Goal: Information Seeking & Learning: Learn about a topic

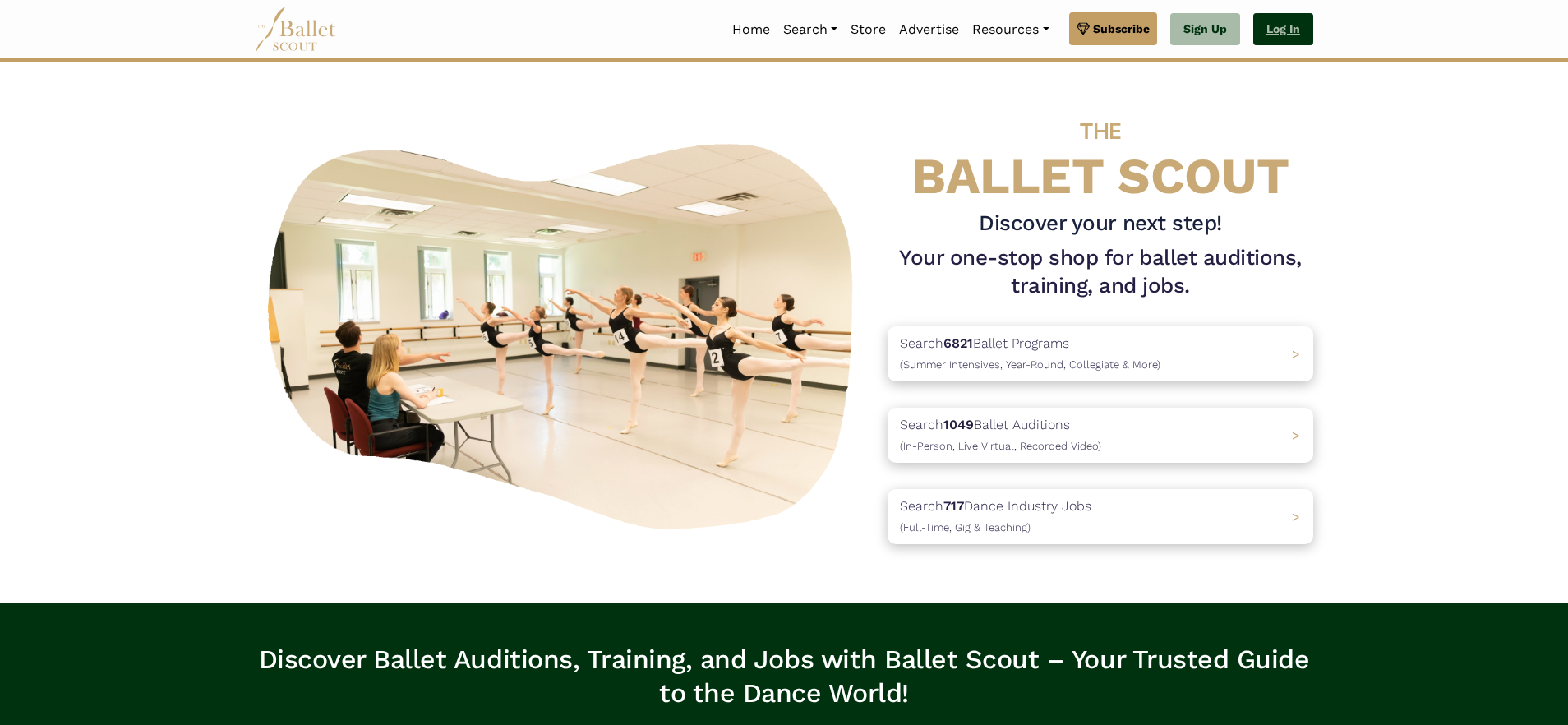
click at [1288, 25] on link "Log In" at bounding box center [1284, 29] width 60 height 33
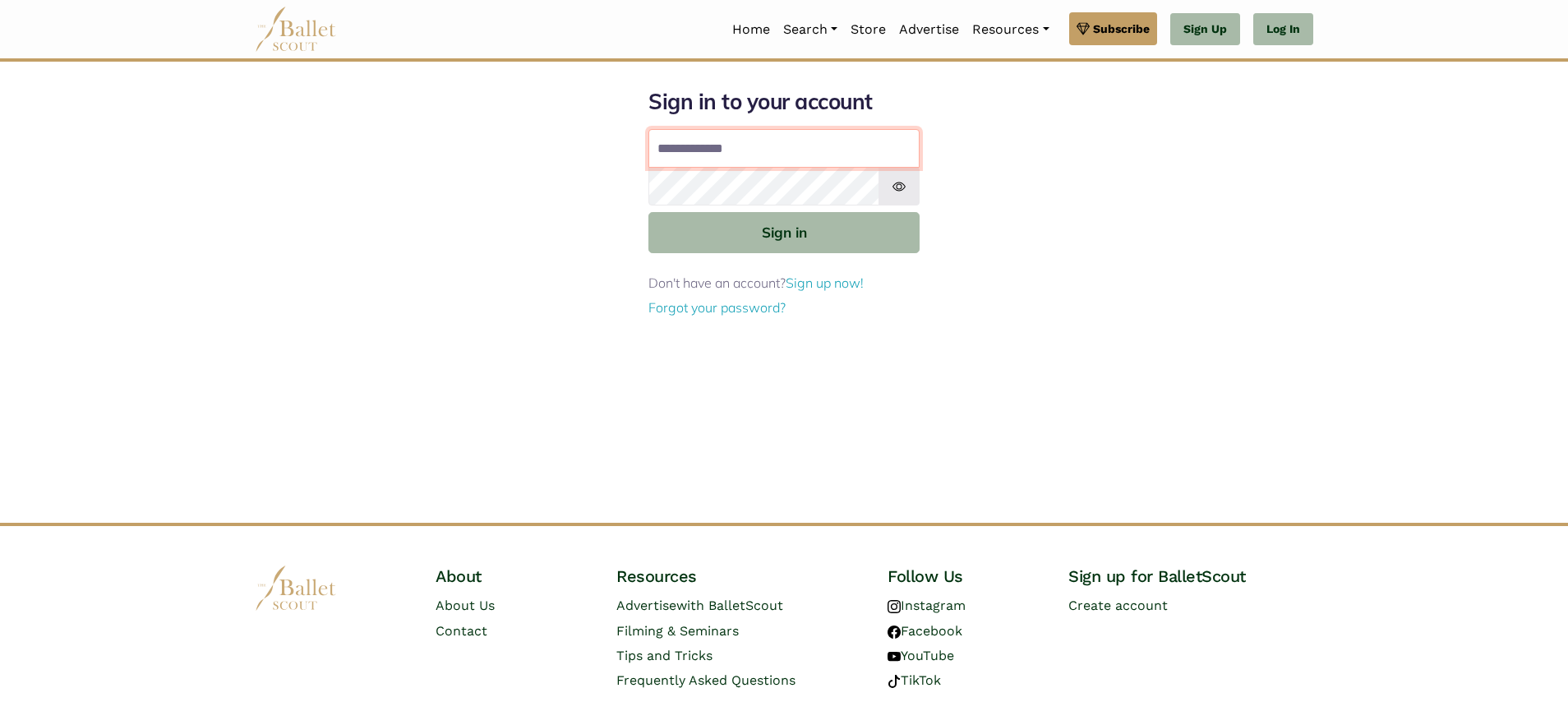
type input "**********"
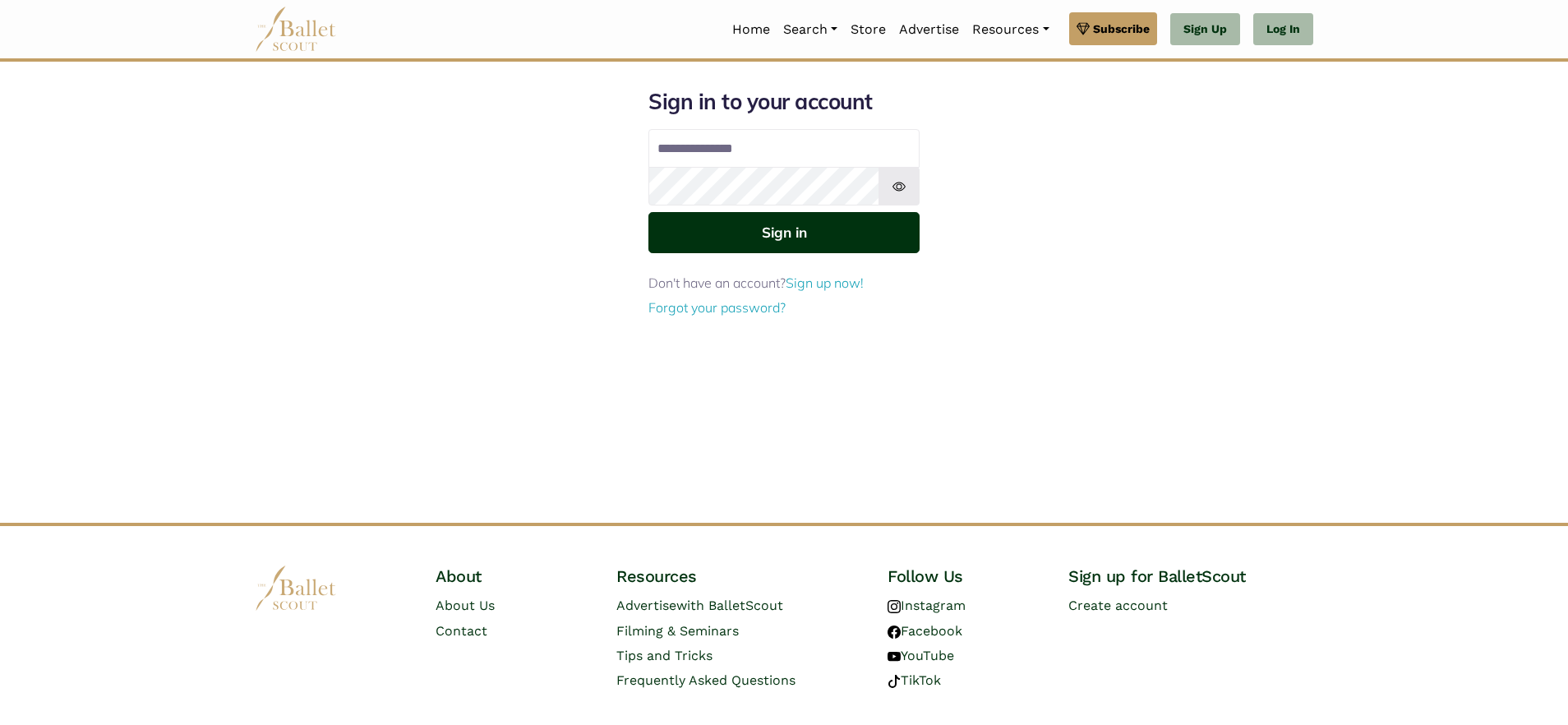
click at [718, 222] on button "Sign in" at bounding box center [784, 232] width 271 height 41
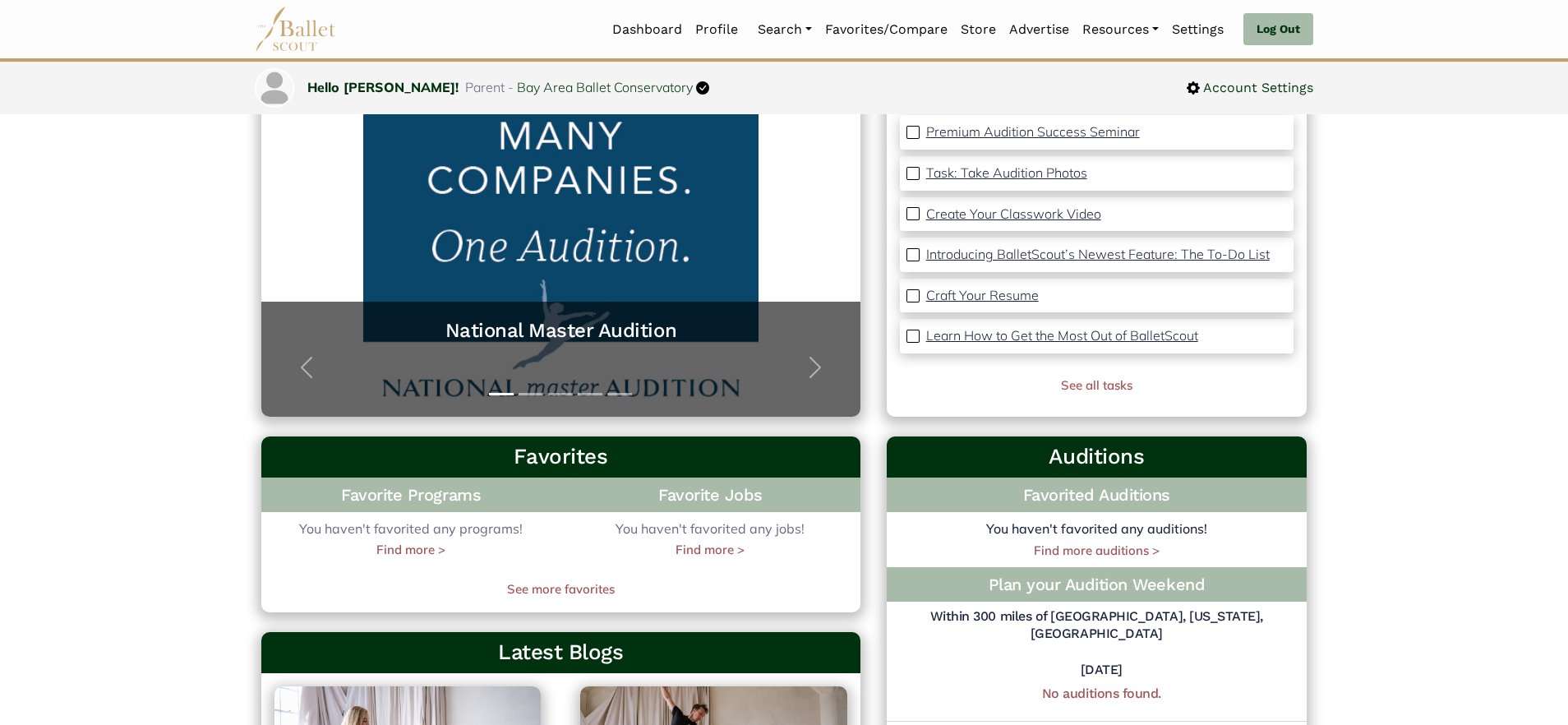
scroll to position [172, 0]
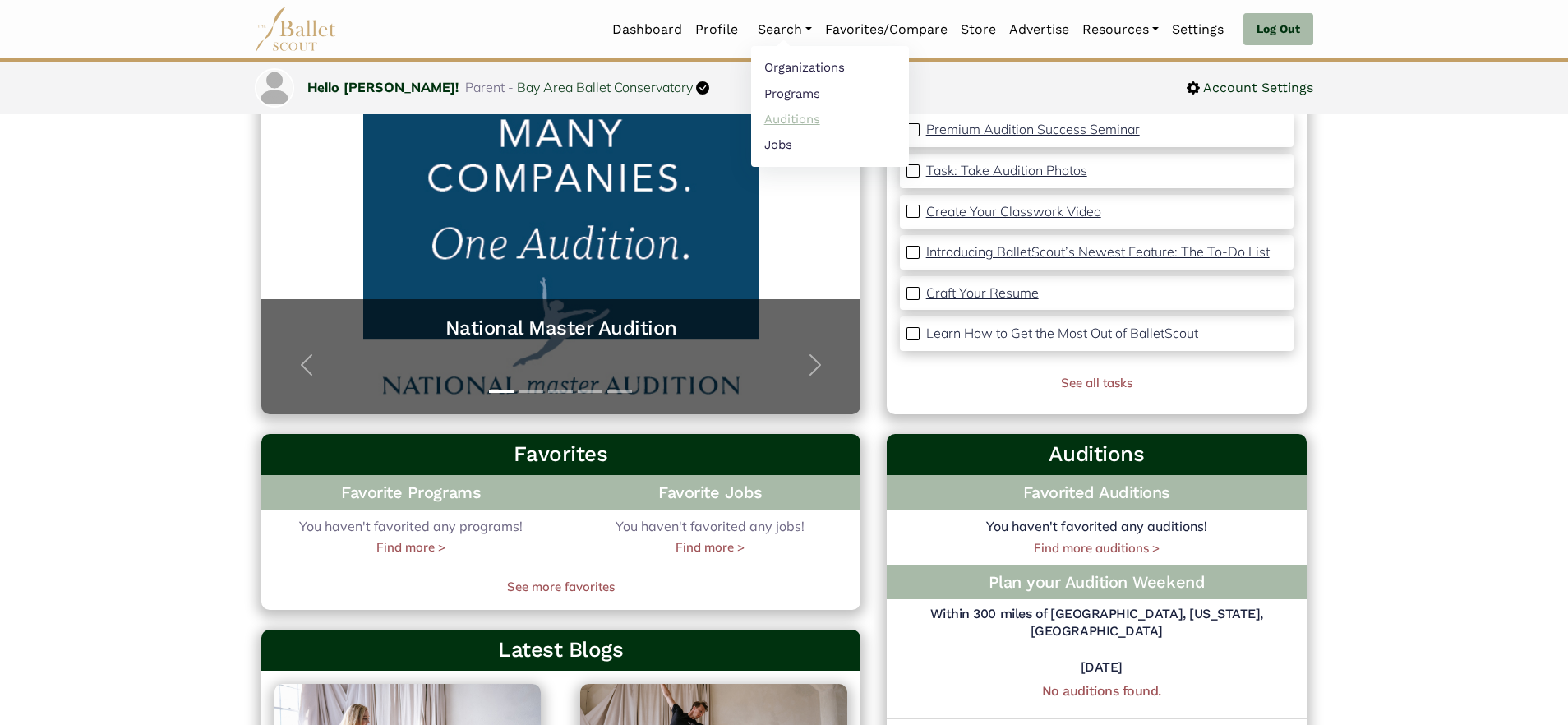
click at [785, 123] on link "Auditions" at bounding box center [830, 118] width 158 height 25
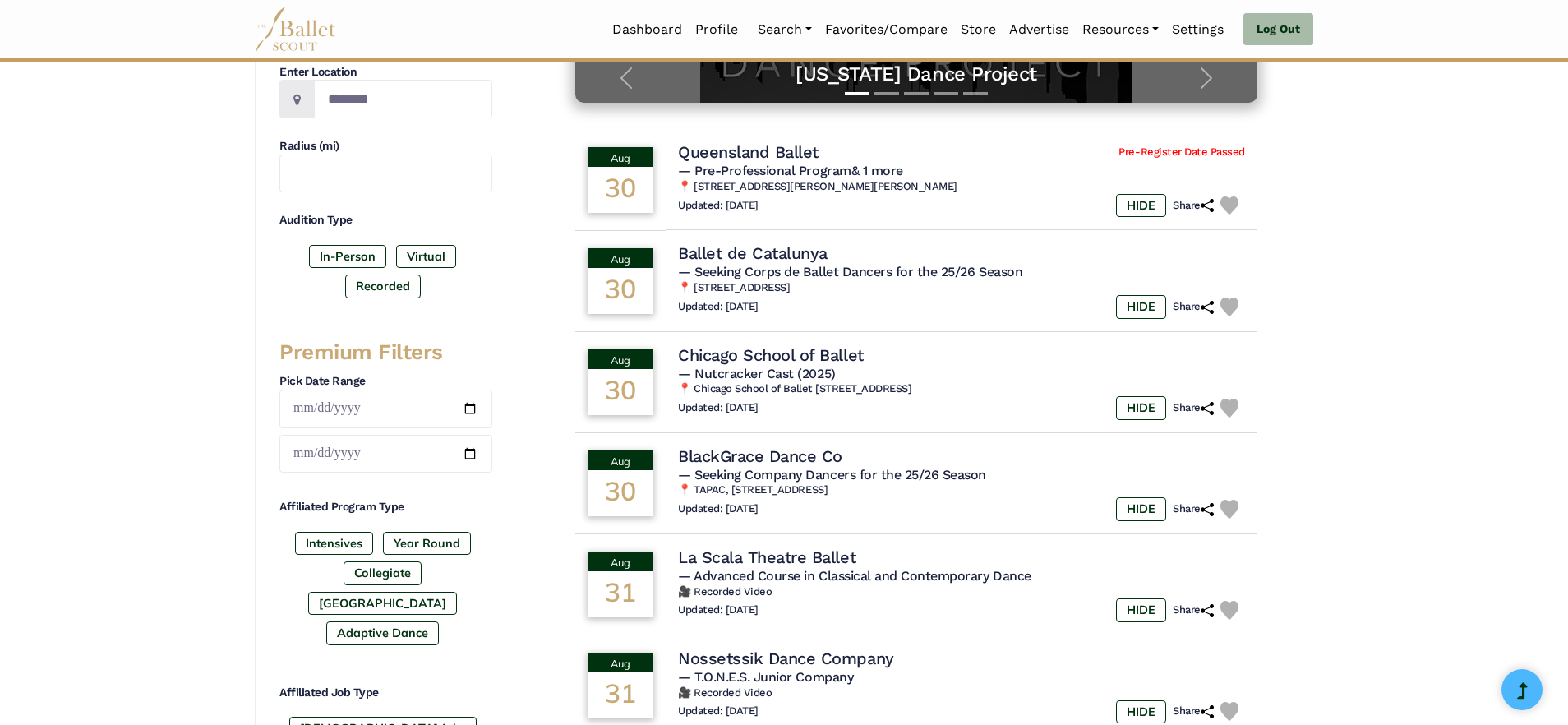
scroll to position [415, 0]
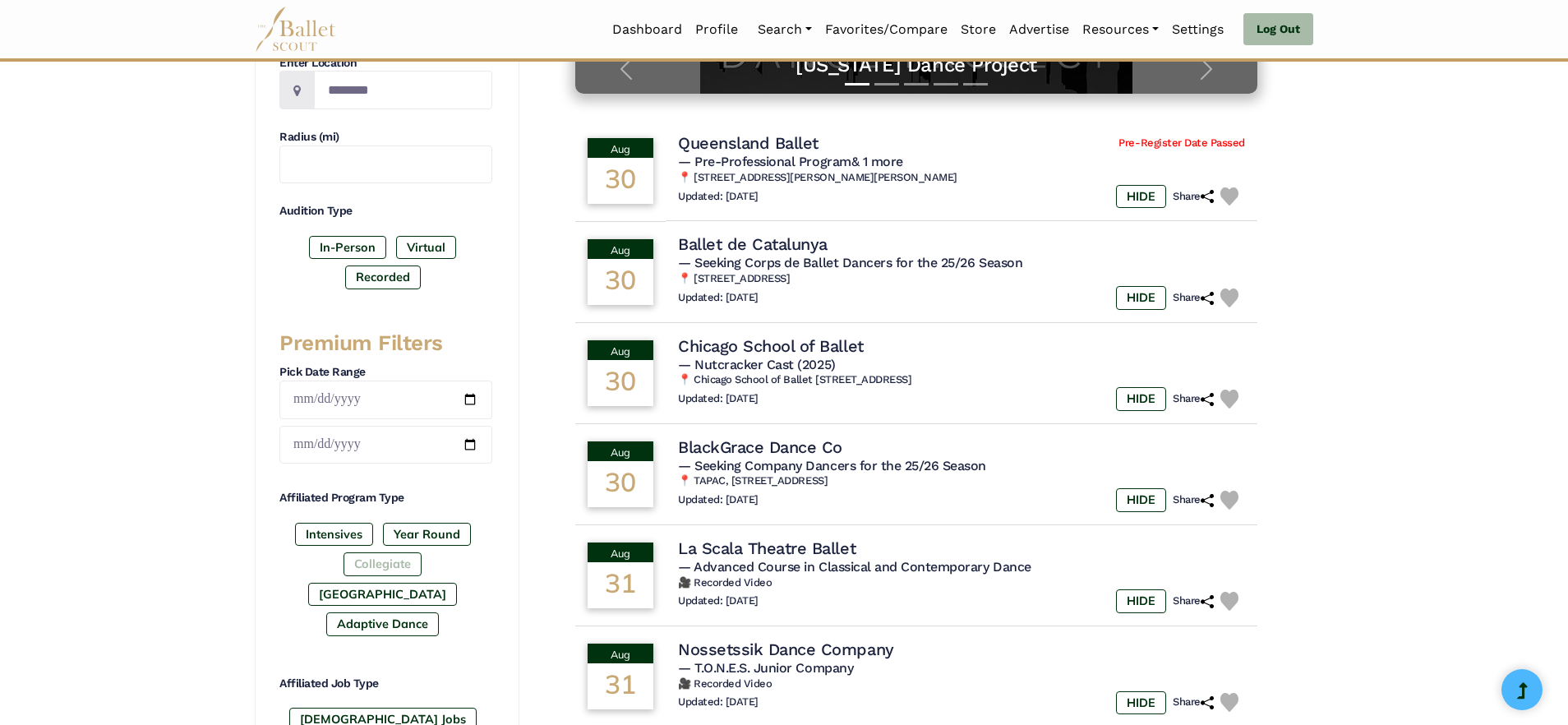
click at [344, 573] on label "Collegiate" at bounding box center [382, 564] width 78 height 23
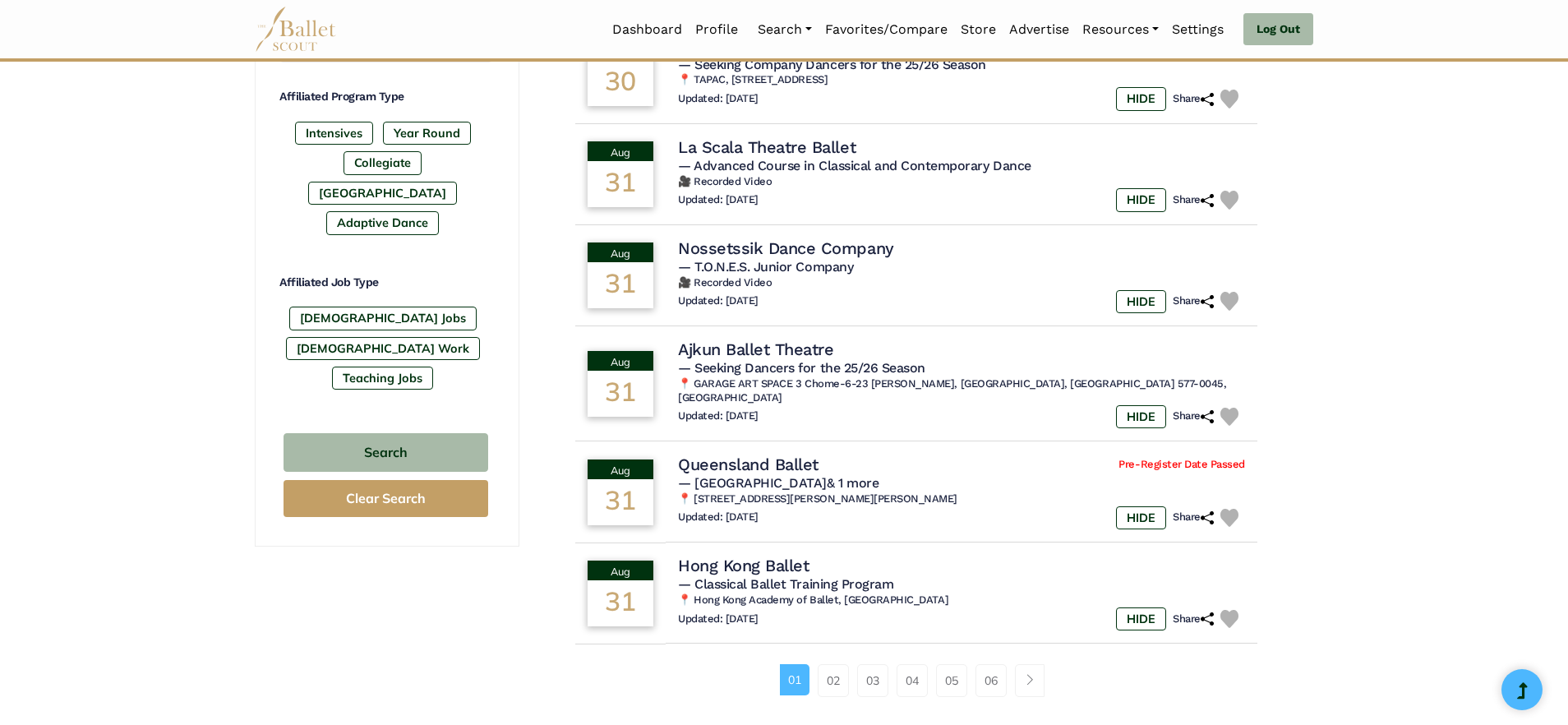
scroll to position [819, 0]
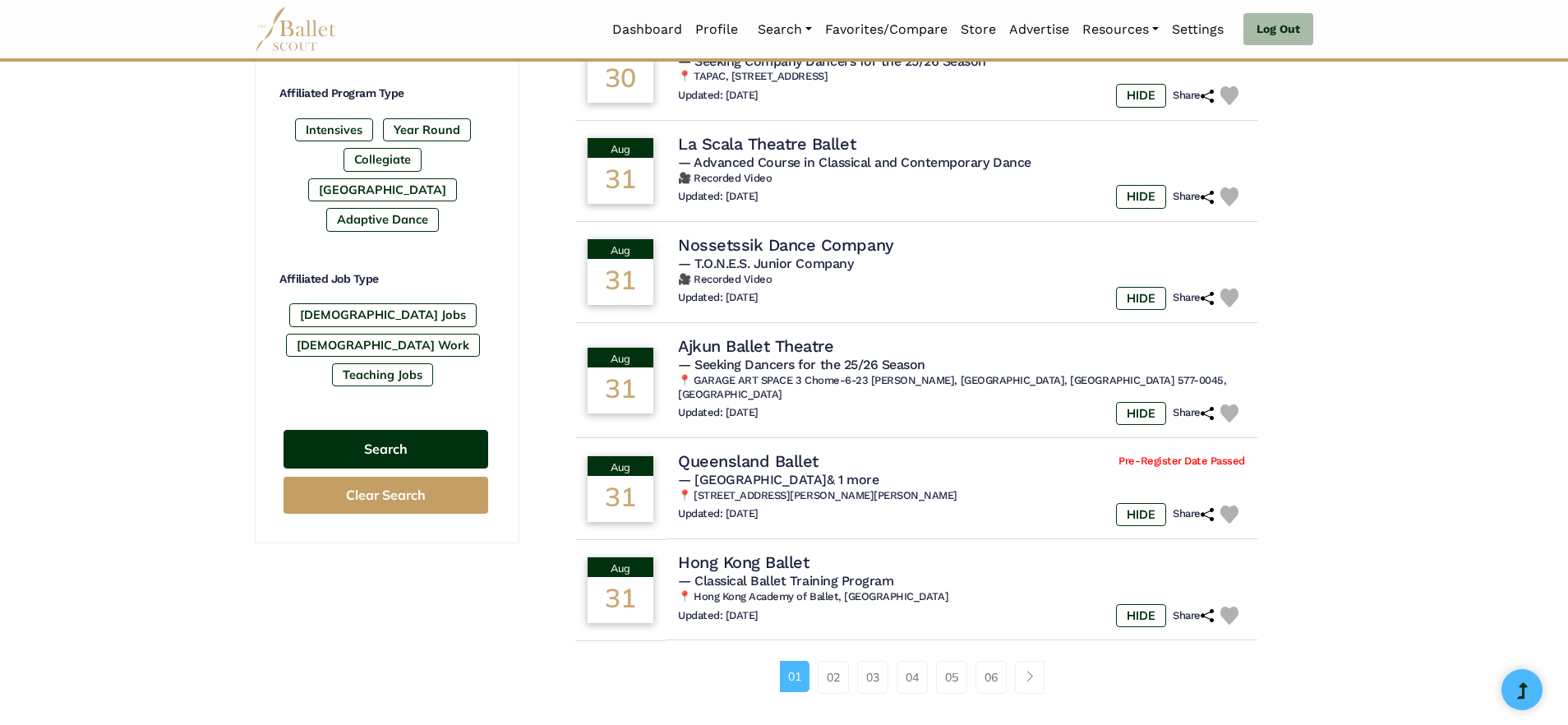
click at [329, 430] on button "Search" at bounding box center [385, 448] width 205 height 39
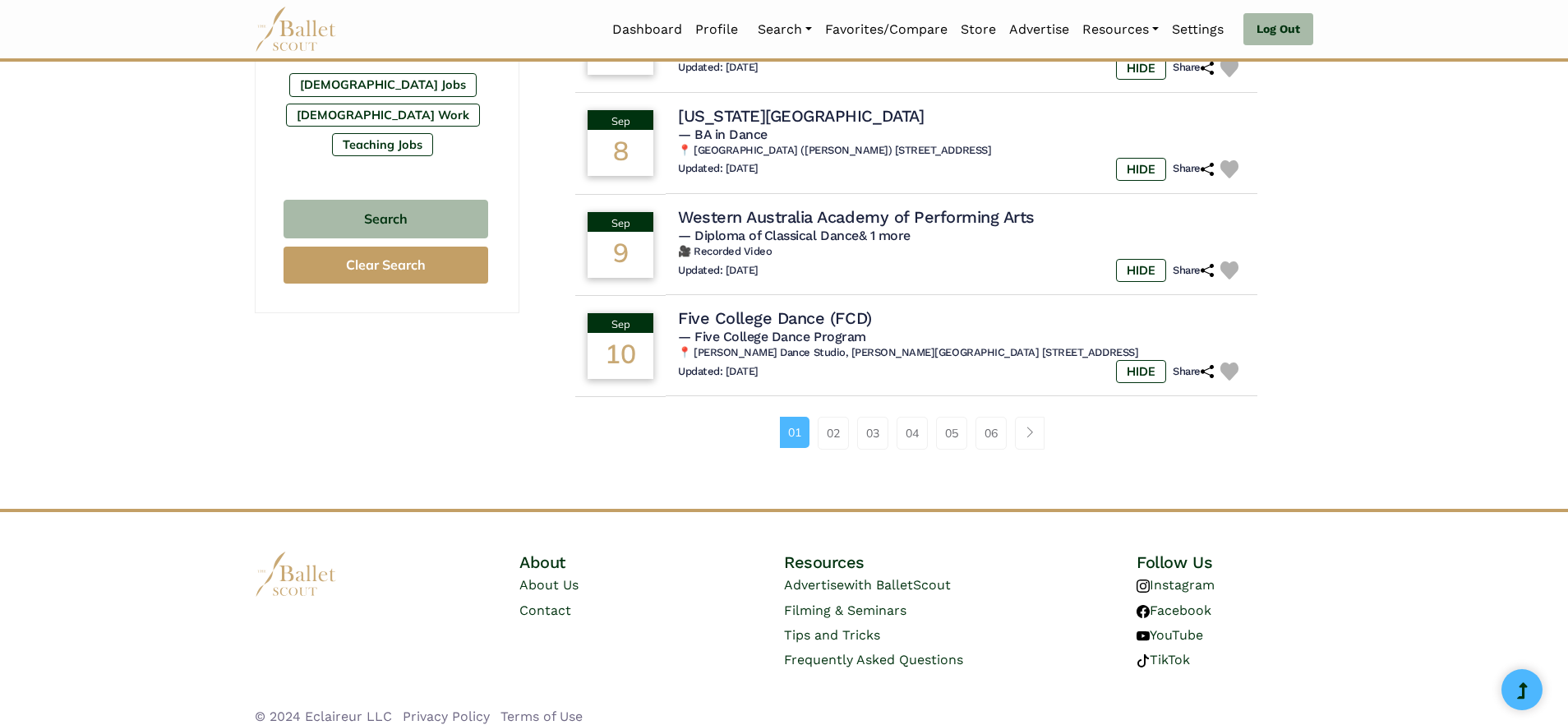
scroll to position [1049, 0]
click at [832, 418] on link "02" at bounding box center [833, 433] width 31 height 33
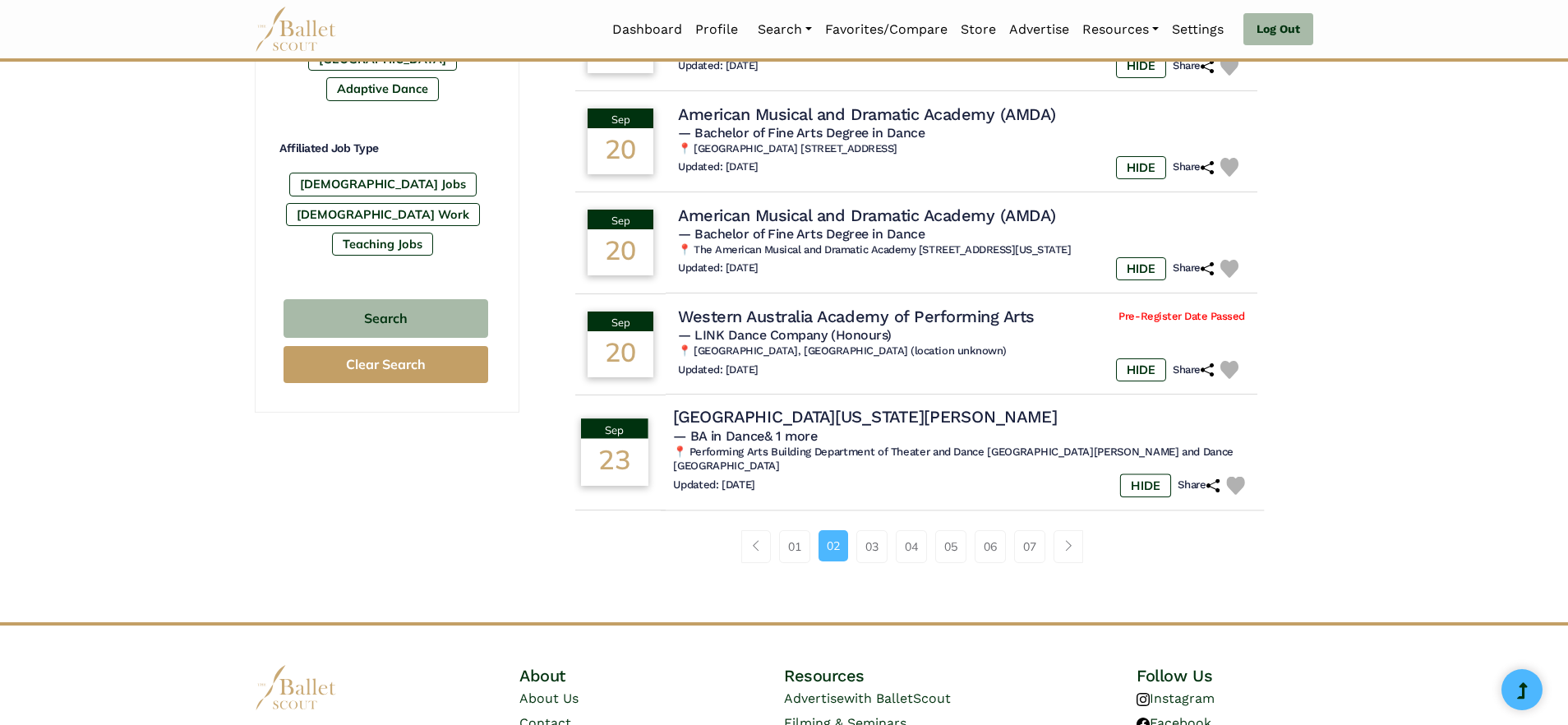
scroll to position [964, 0]
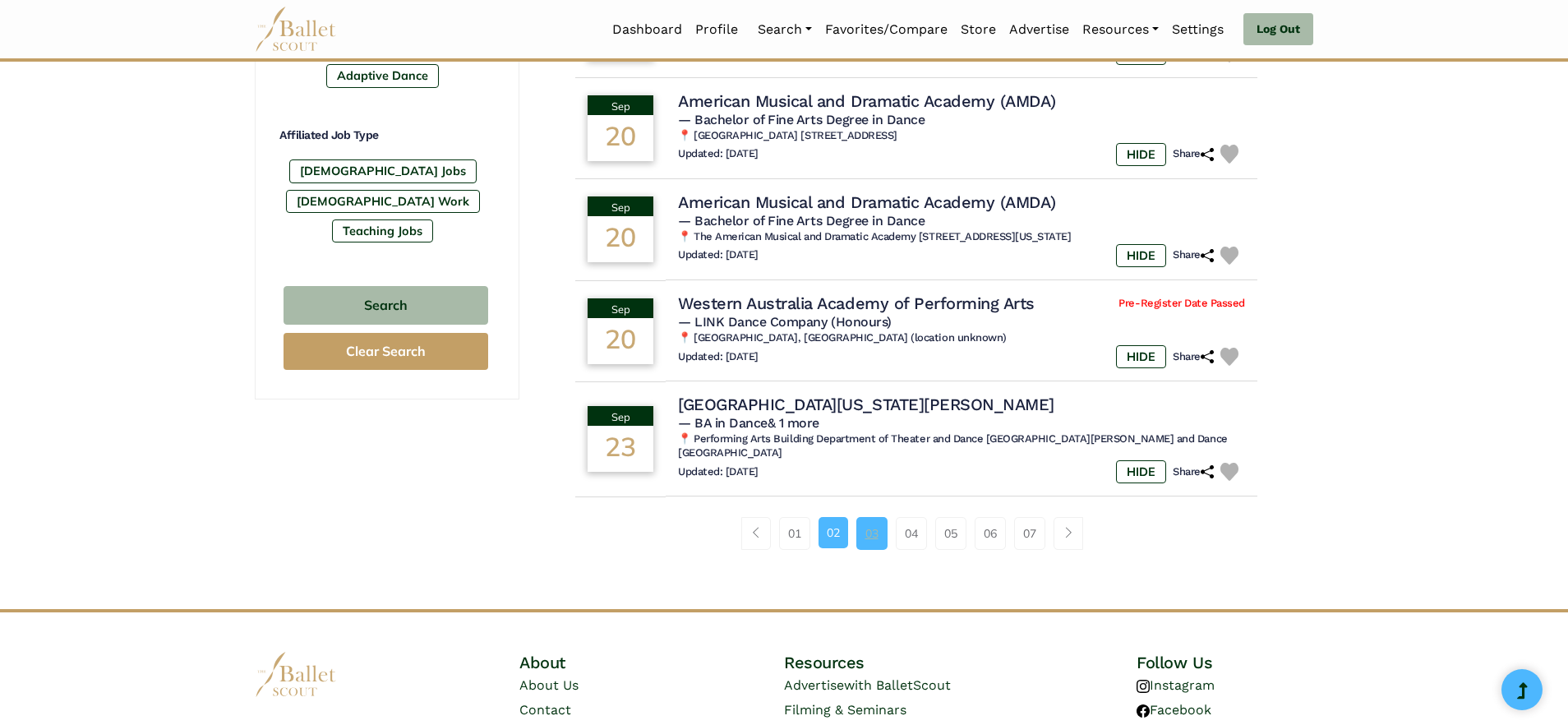
click at [870, 518] on link "03" at bounding box center [871, 533] width 31 height 33
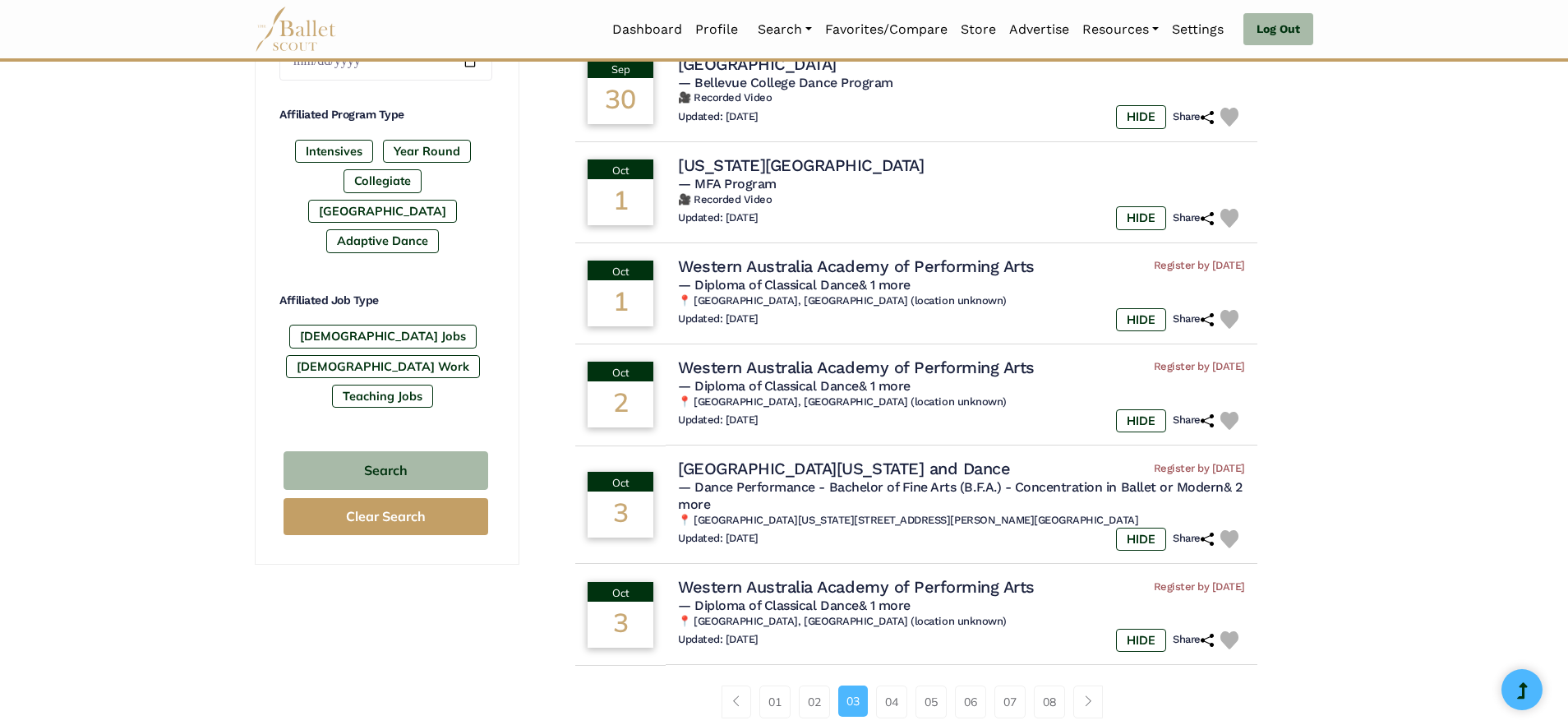
scroll to position [799, 0]
click at [890, 685] on link "04" at bounding box center [891, 700] width 31 height 33
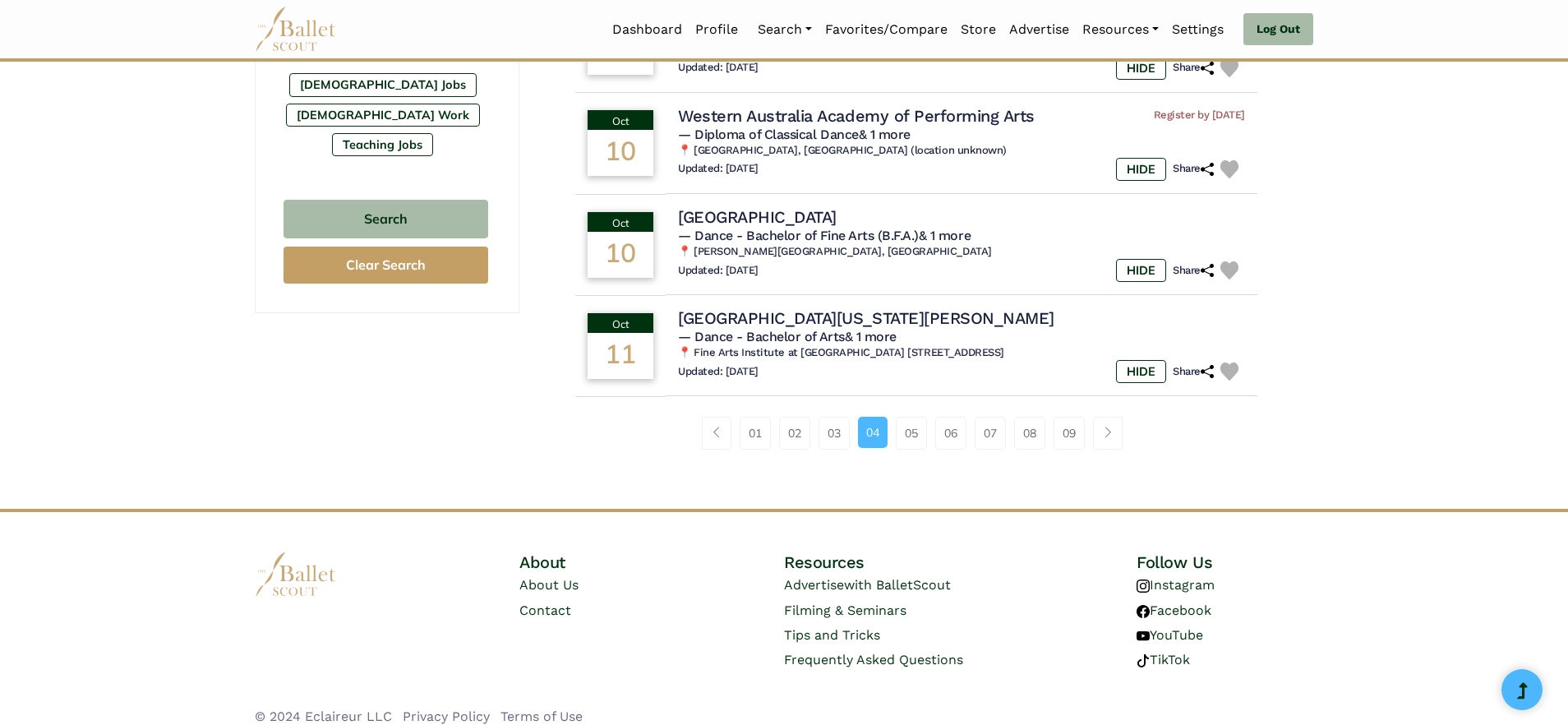
scroll to position [1049, 0]
click at [919, 425] on link "05" at bounding box center [911, 433] width 31 height 33
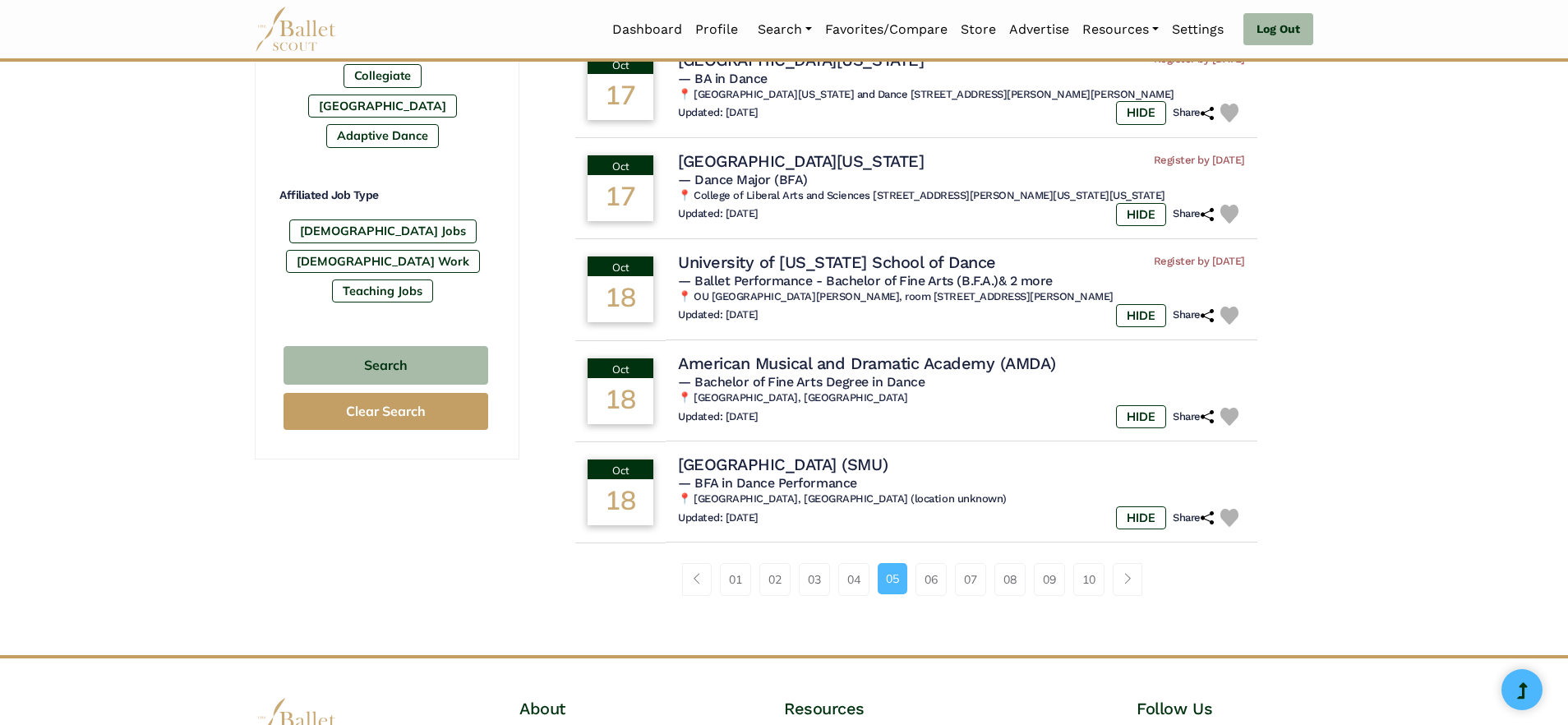
scroll to position [906, 0]
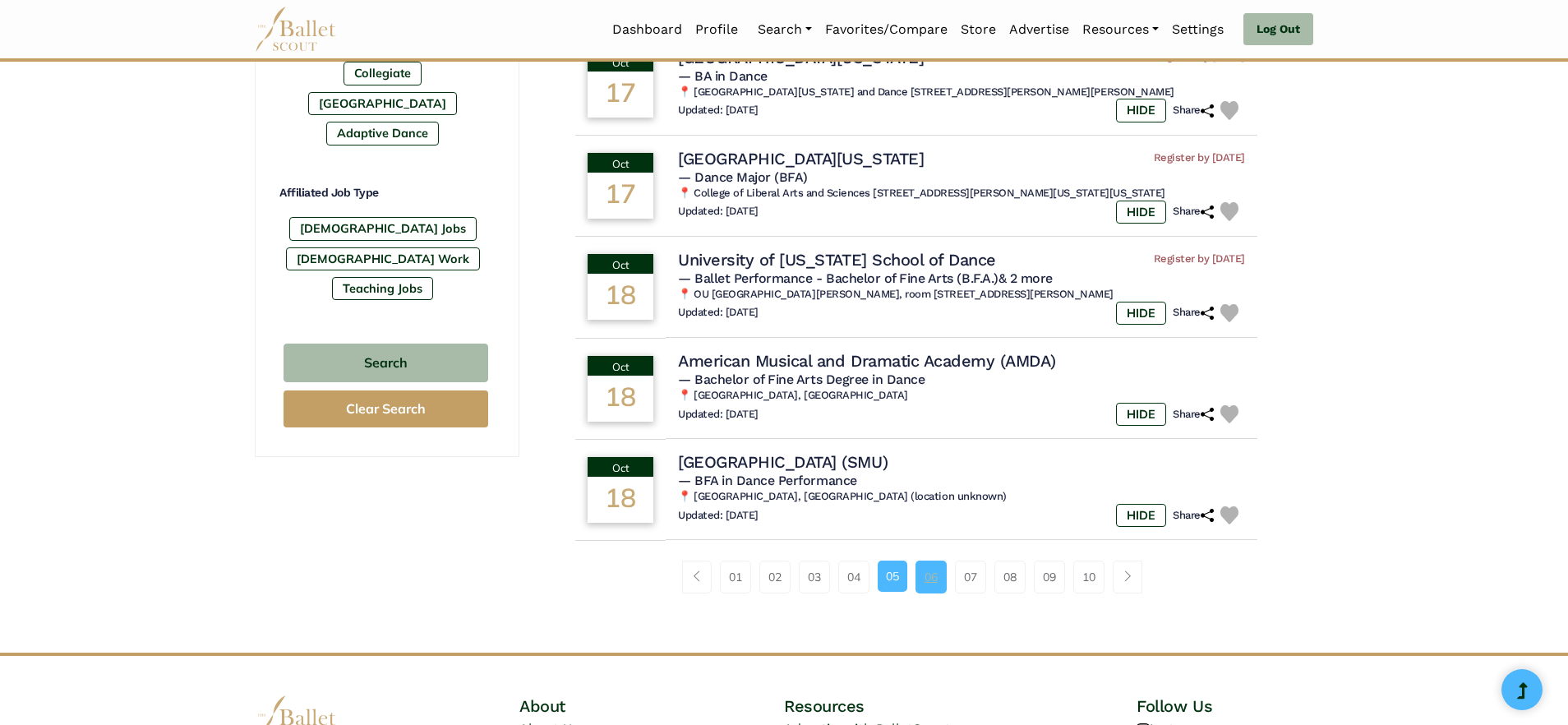
click at [934, 561] on link "06" at bounding box center [931, 577] width 31 height 33
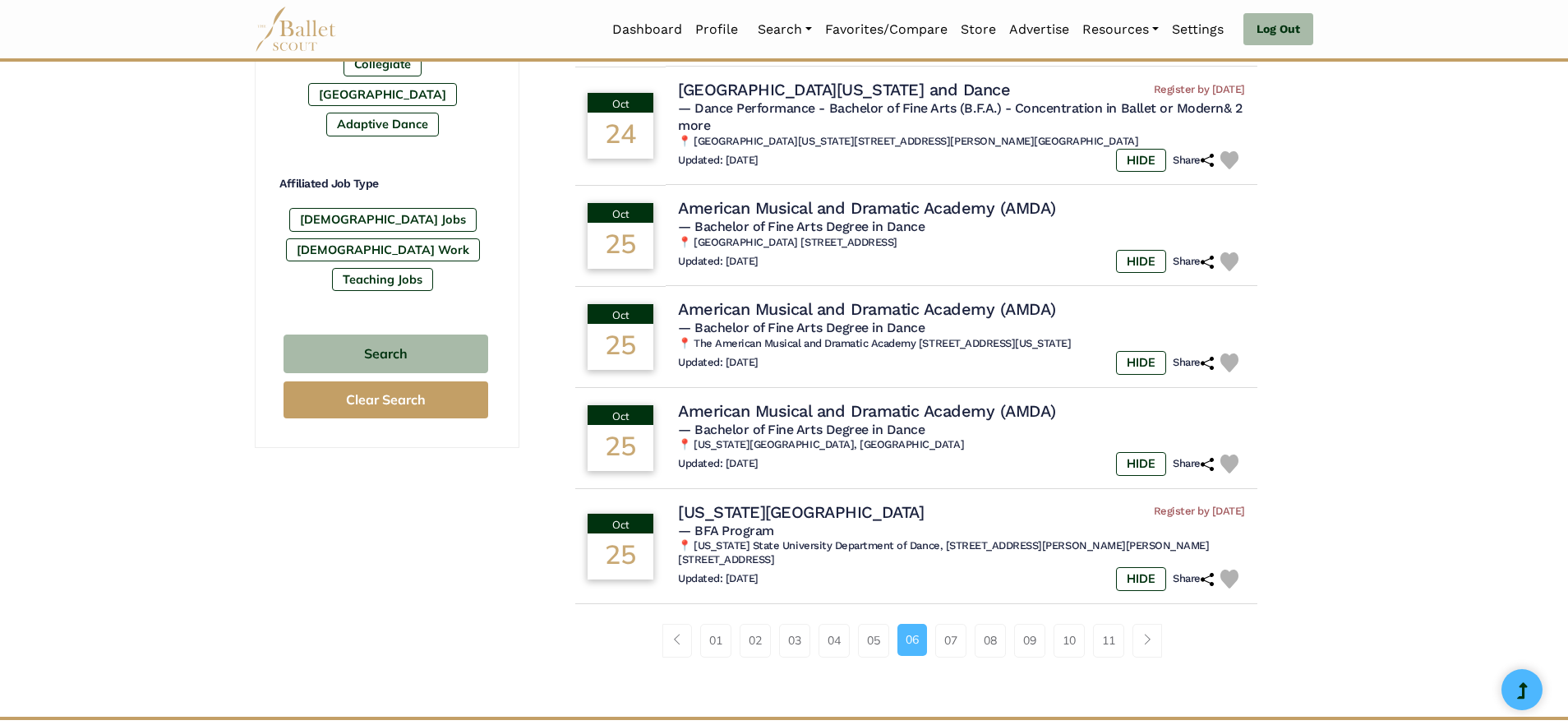
scroll to position [921, 0]
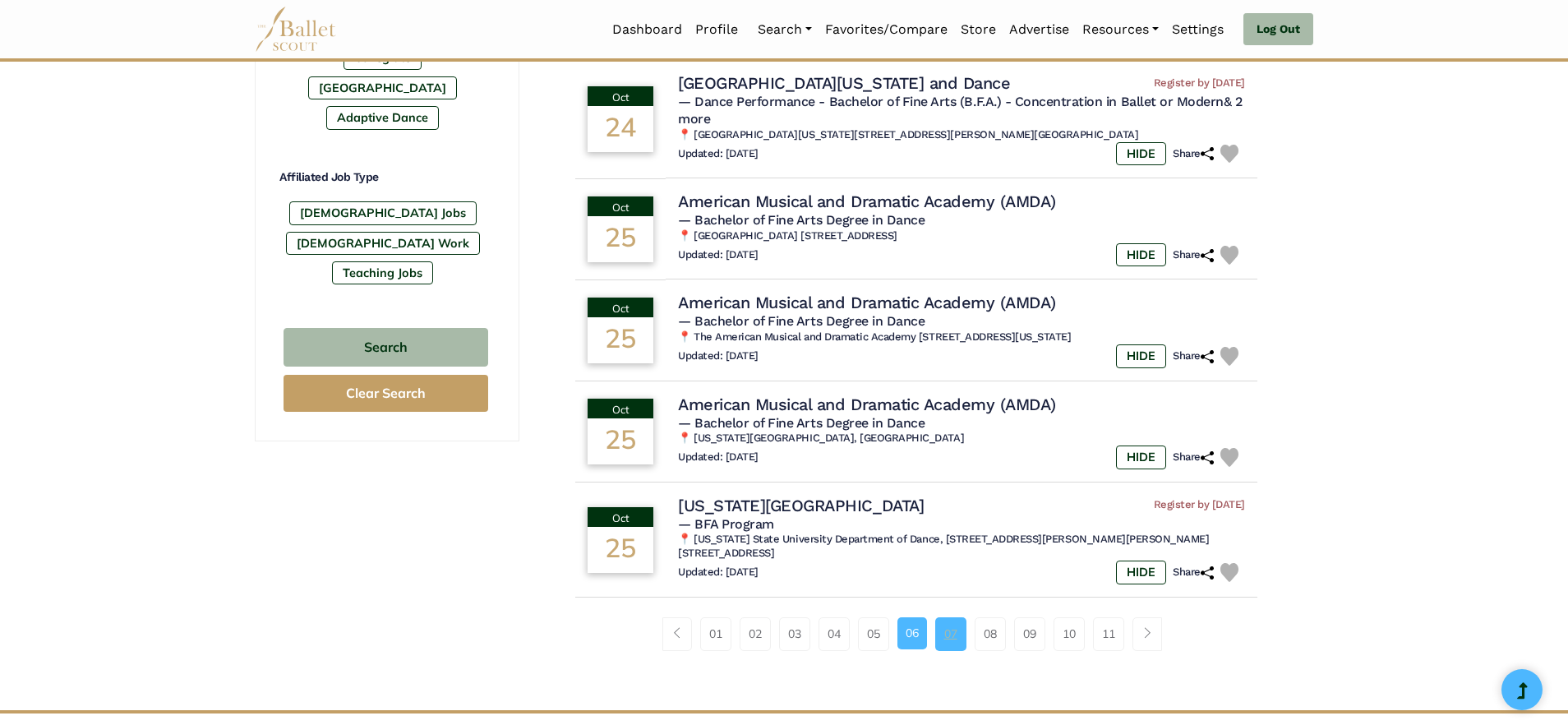
click at [951, 617] on link "07" at bounding box center [951, 633] width 31 height 33
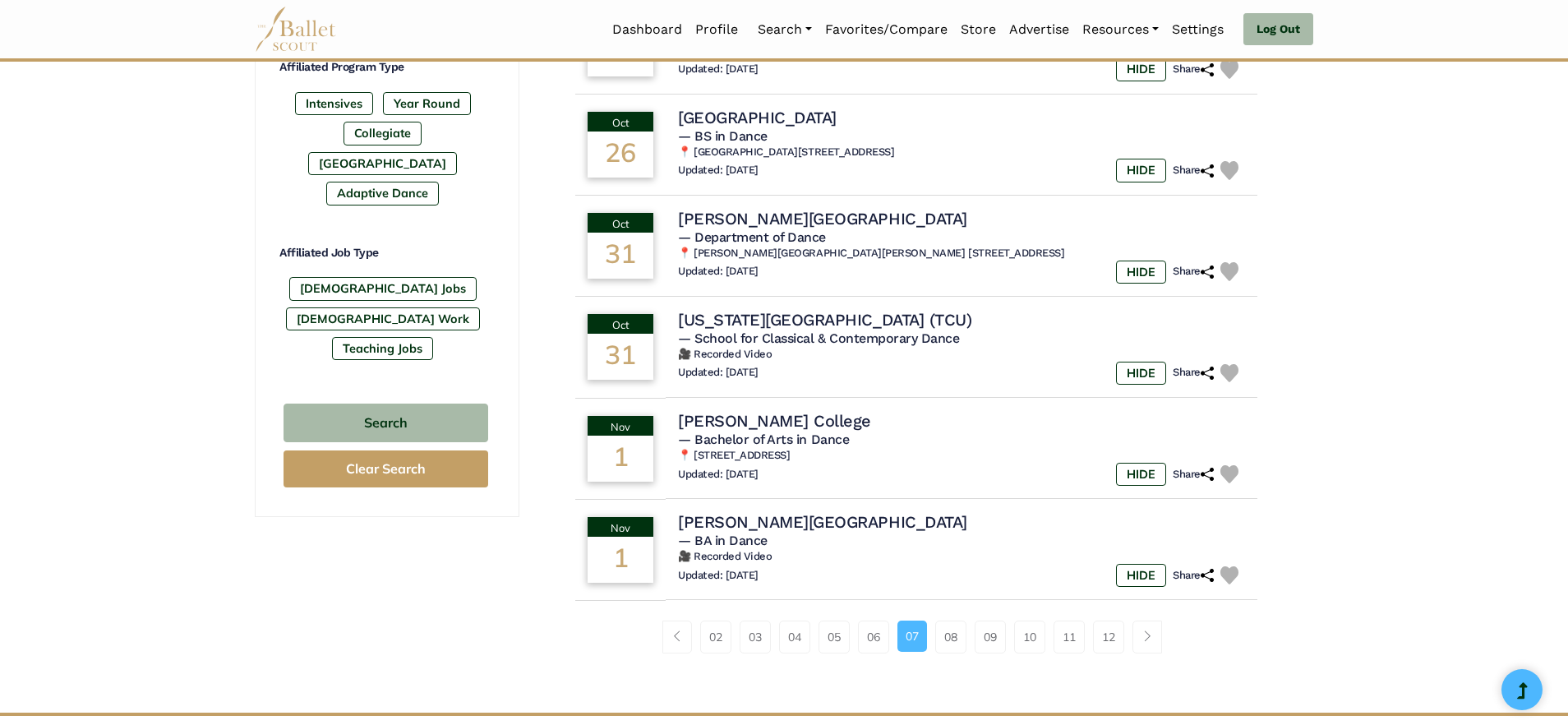
scroll to position [849, 0]
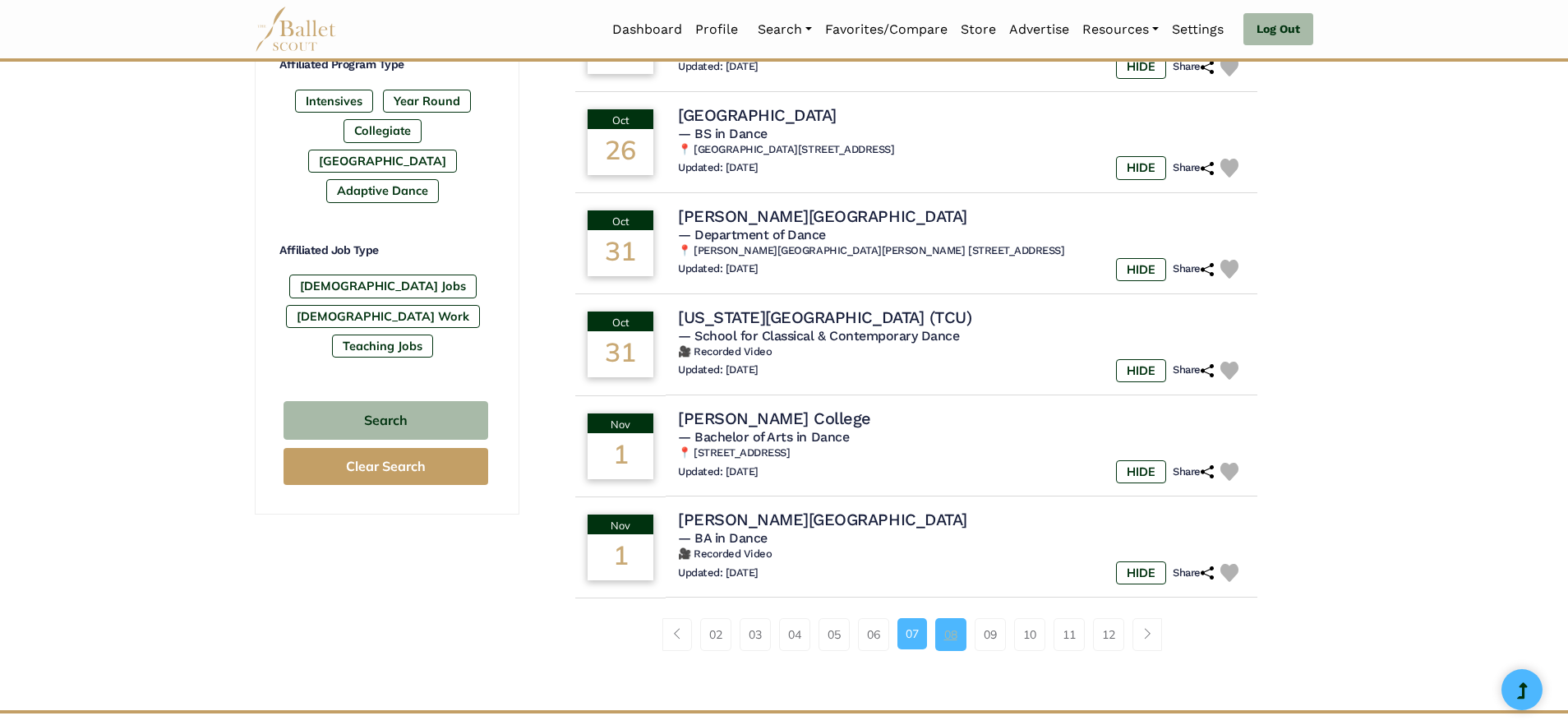
click at [948, 645] on link "08" at bounding box center [951, 634] width 31 height 33
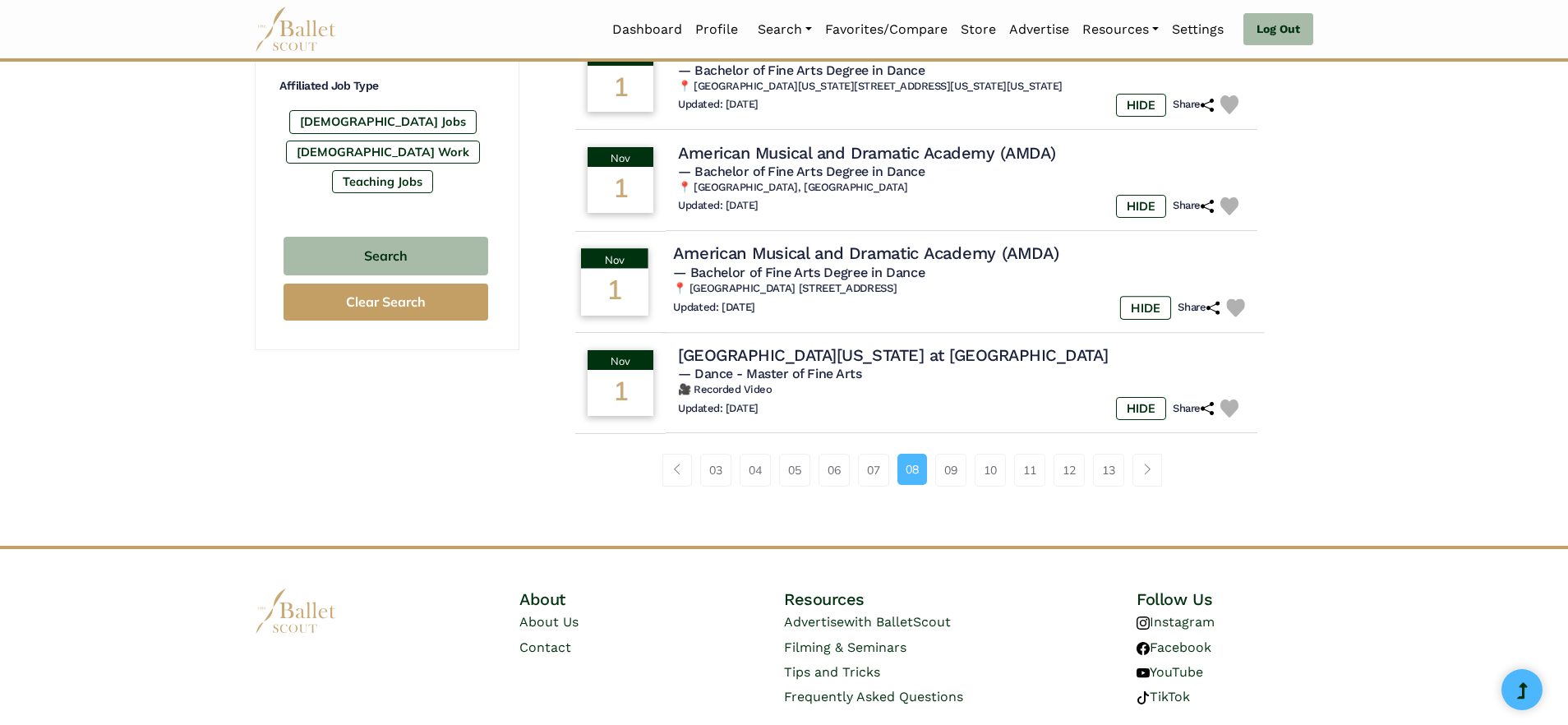
scroll to position [1014, 0]
click at [949, 472] on link "09" at bounding box center [951, 469] width 31 height 33
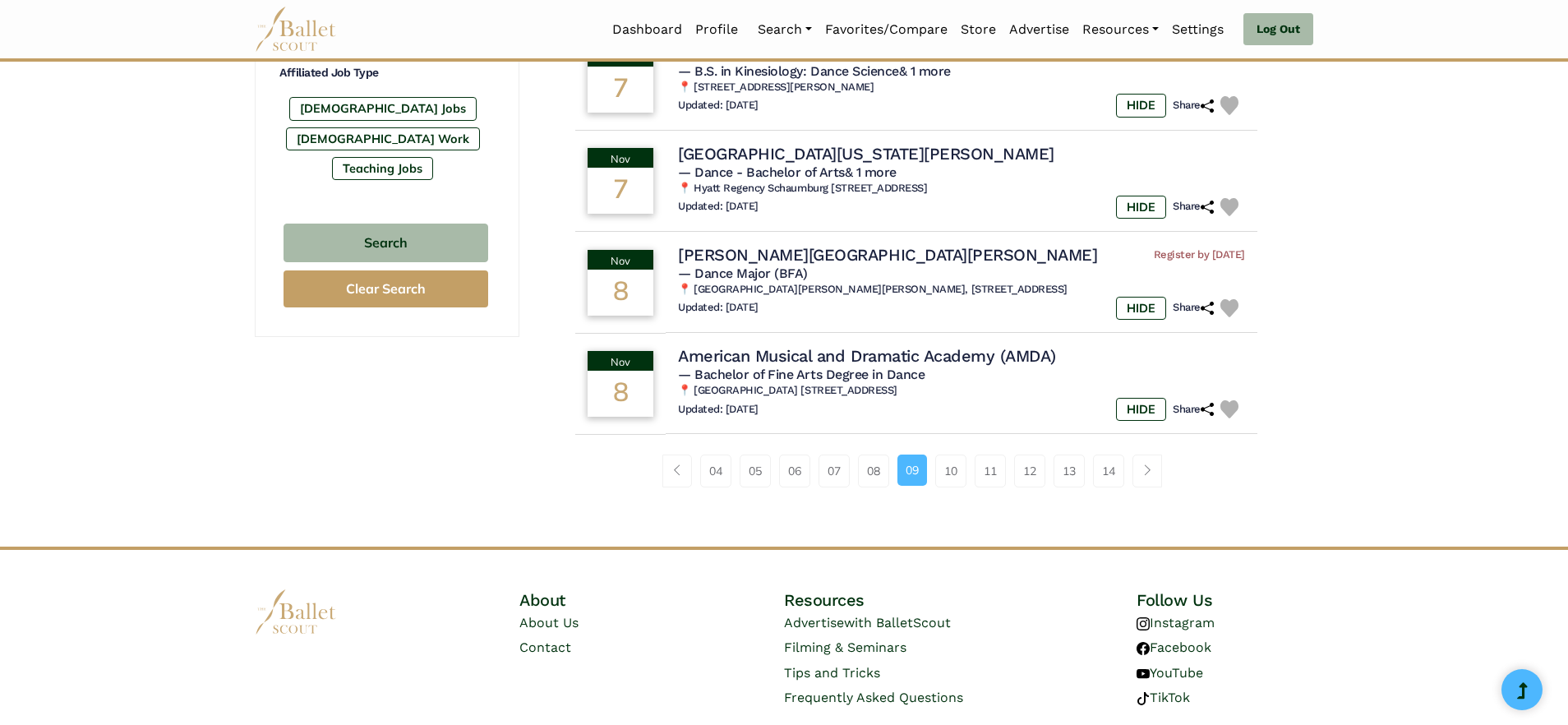
scroll to position [1031, 0]
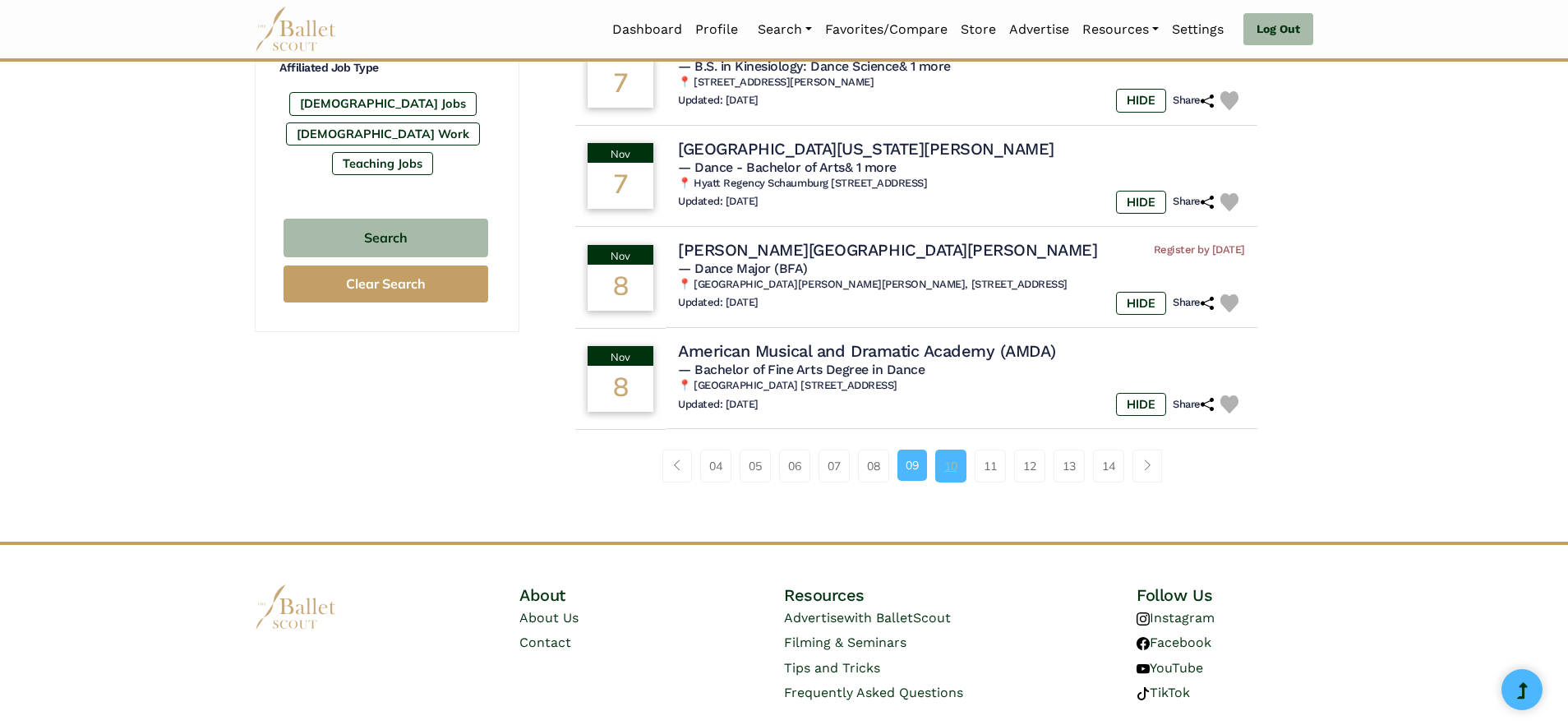
click at [956, 449] on link "10" at bounding box center [951, 465] width 31 height 33
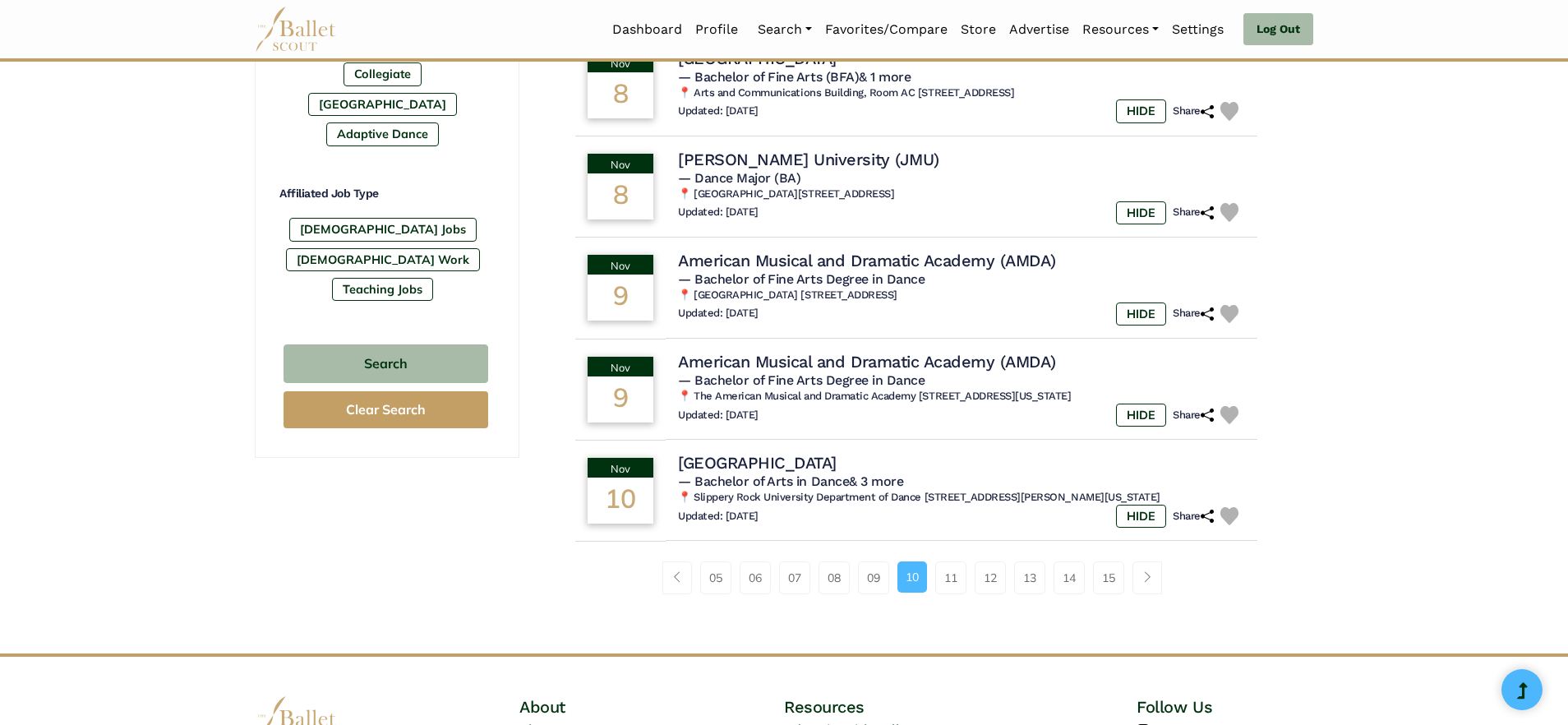
scroll to position [907, 0]
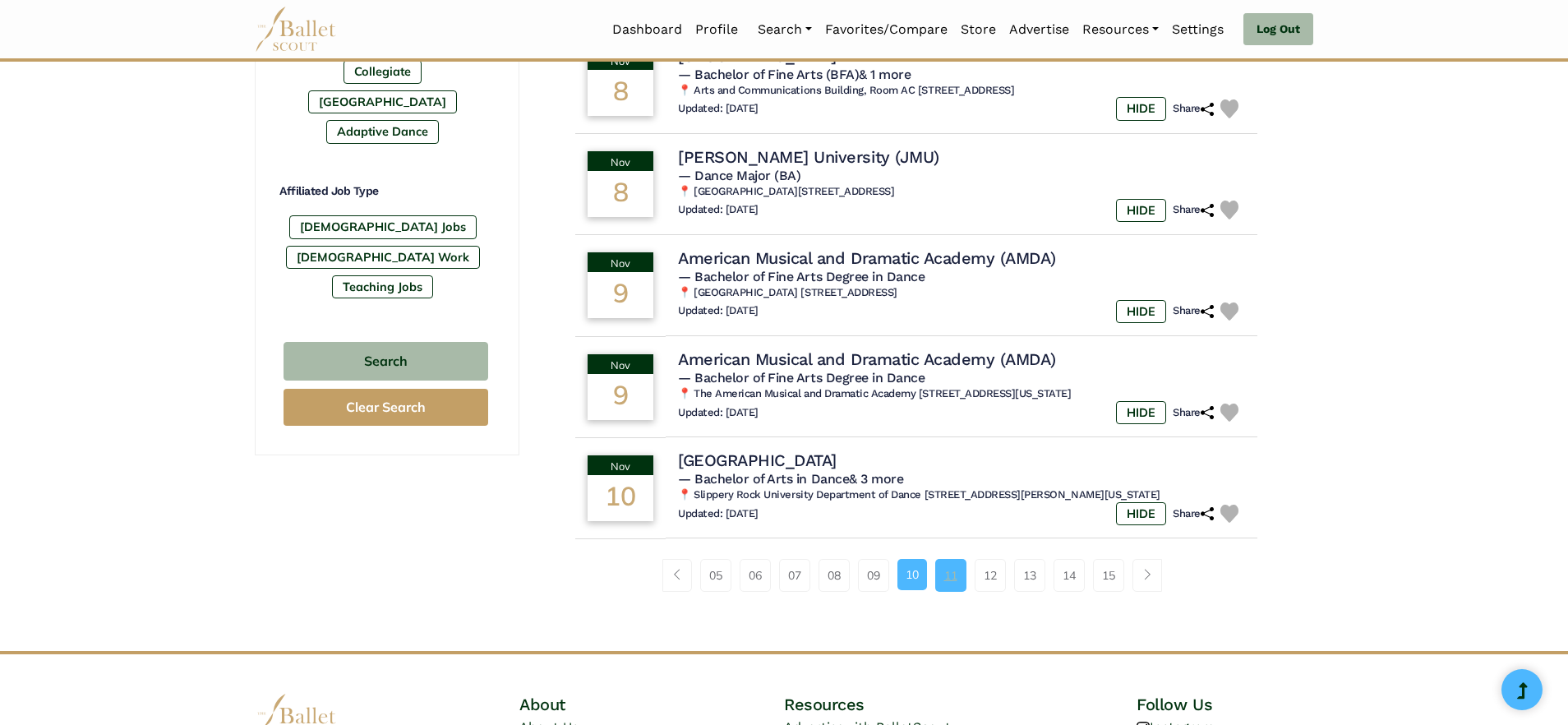
click at [955, 581] on link "11" at bounding box center [951, 575] width 31 height 33
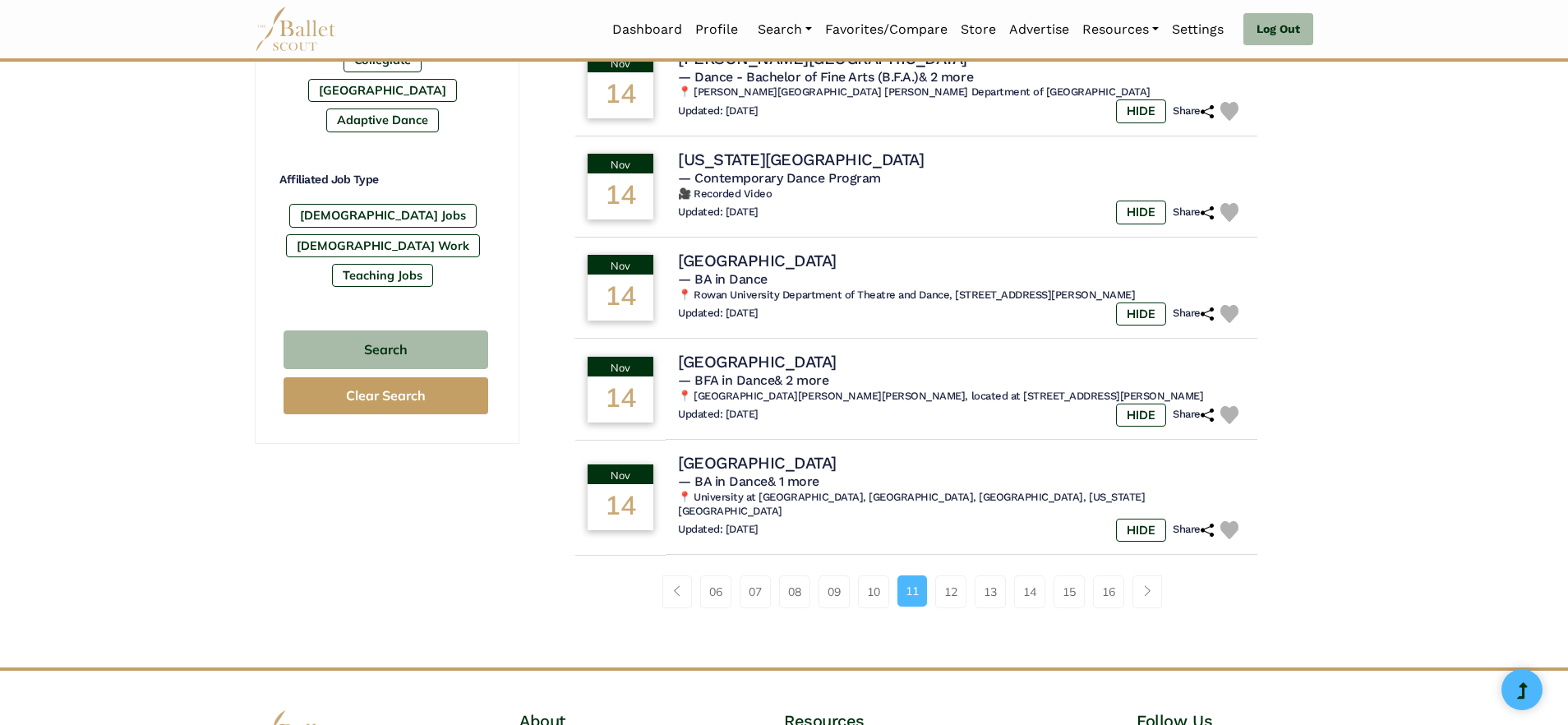
scroll to position [921, 0]
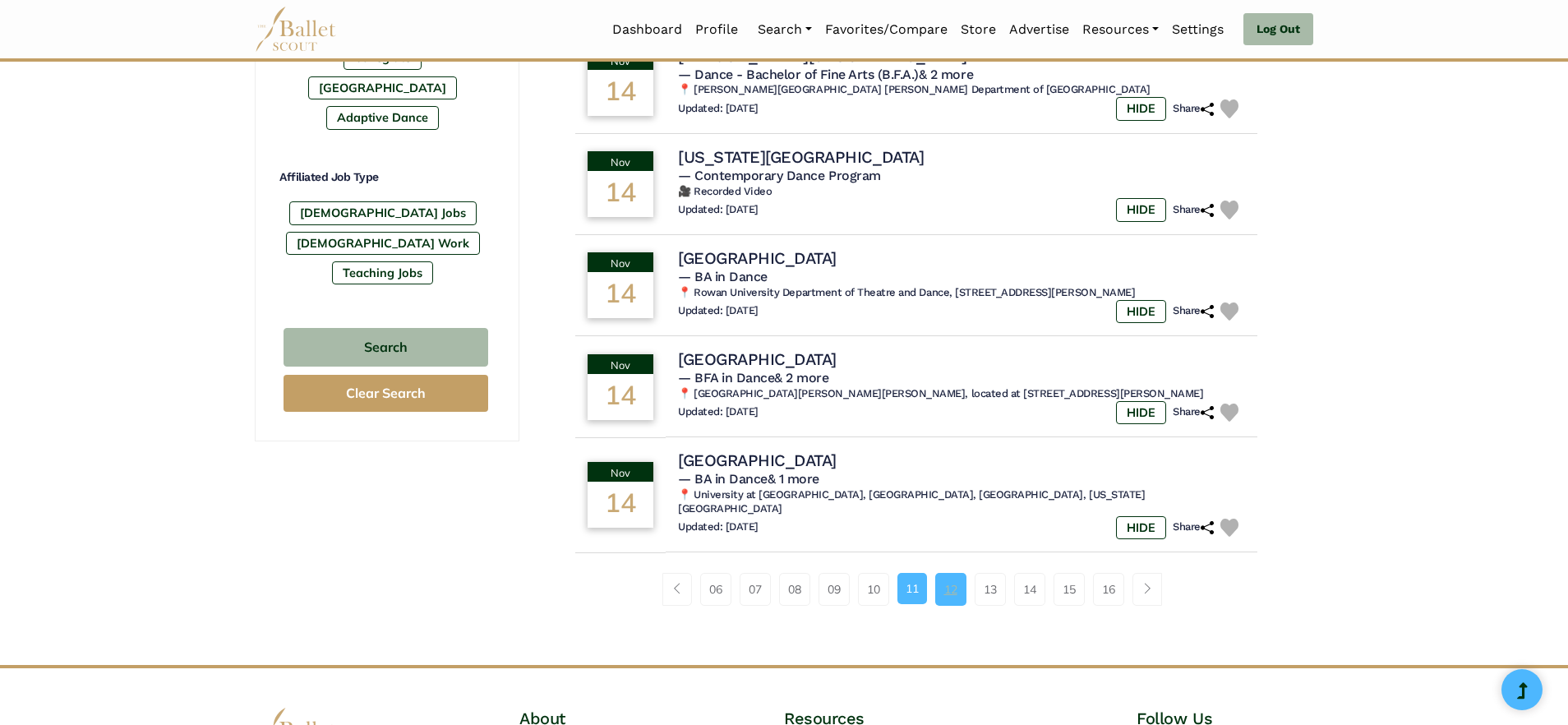
click at [946, 573] on link "12" at bounding box center [951, 589] width 31 height 33
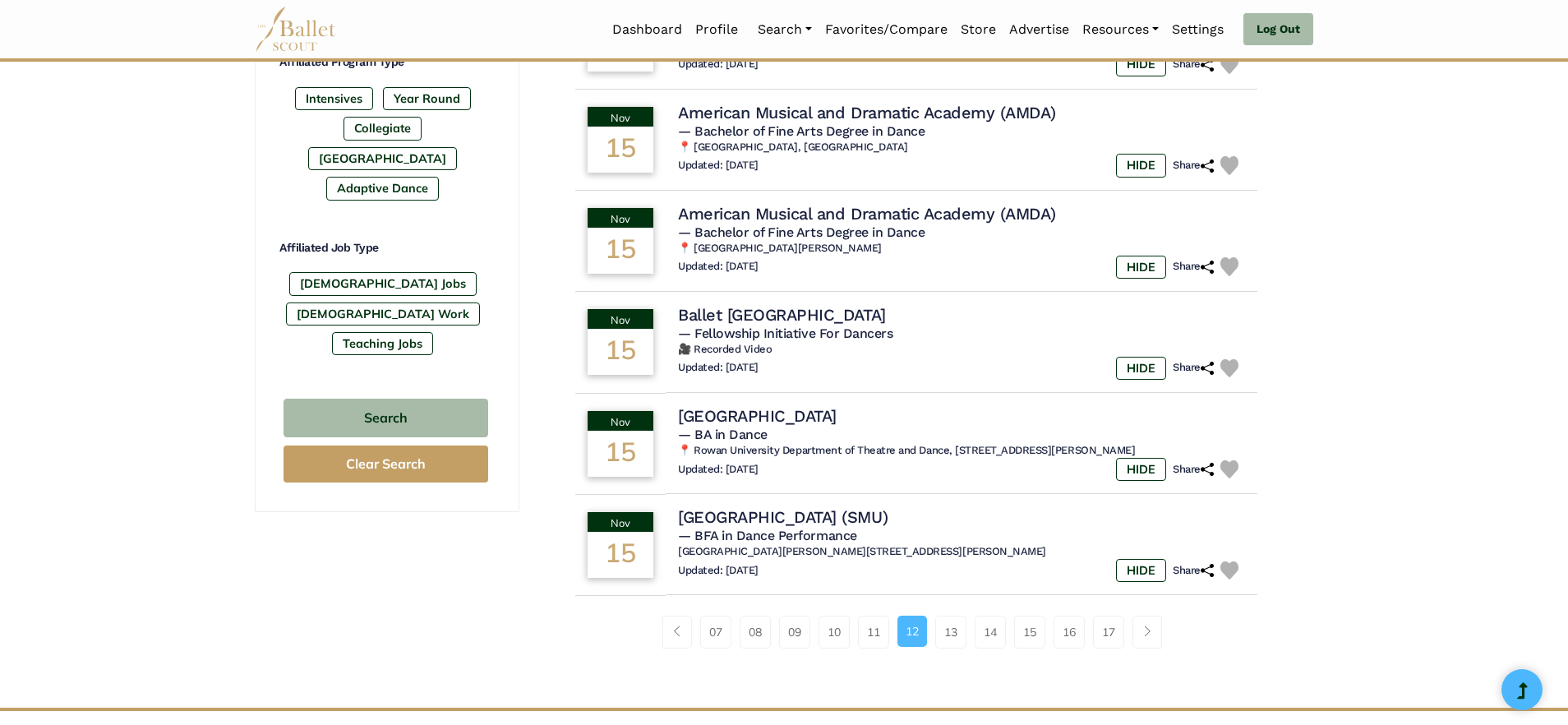
scroll to position [852, 0]
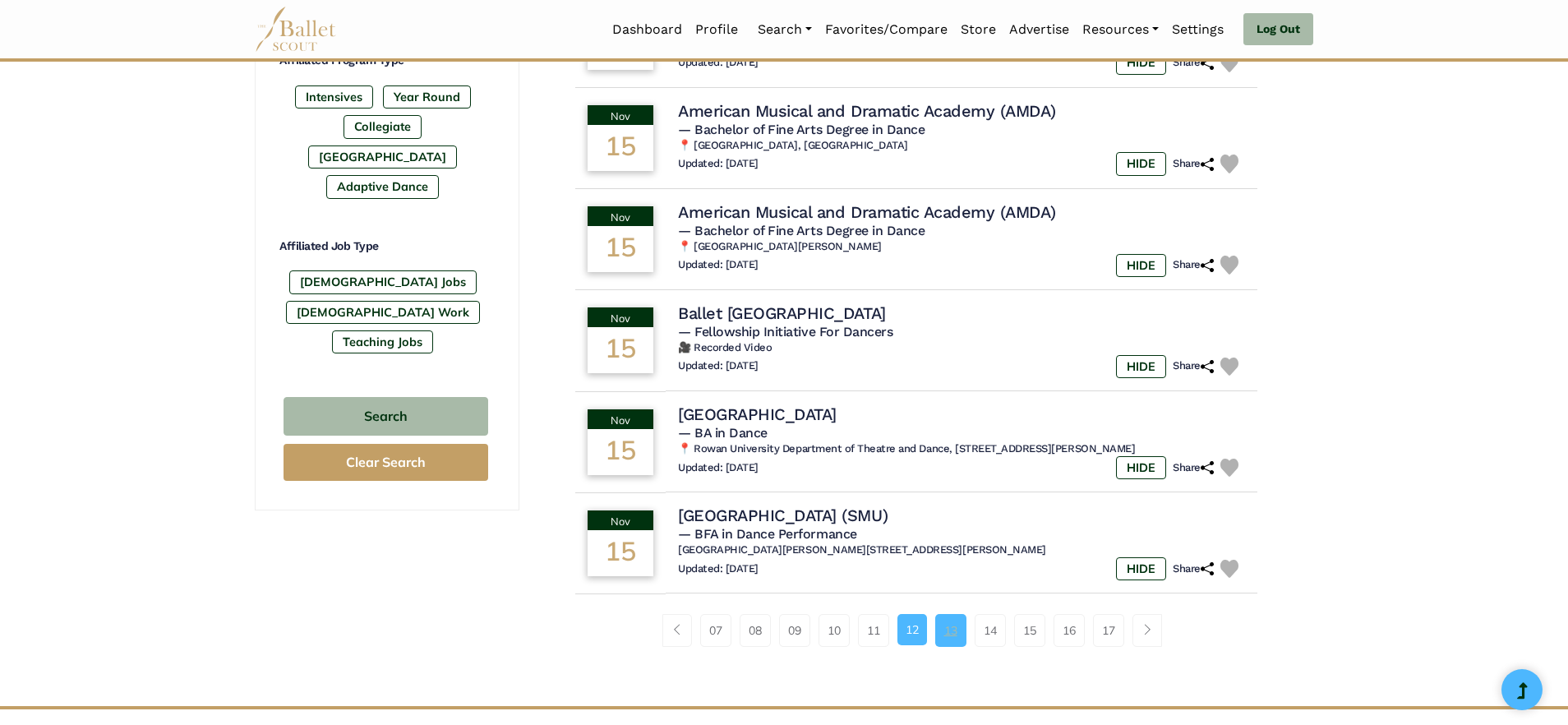
click at [948, 617] on link "13" at bounding box center [951, 630] width 31 height 33
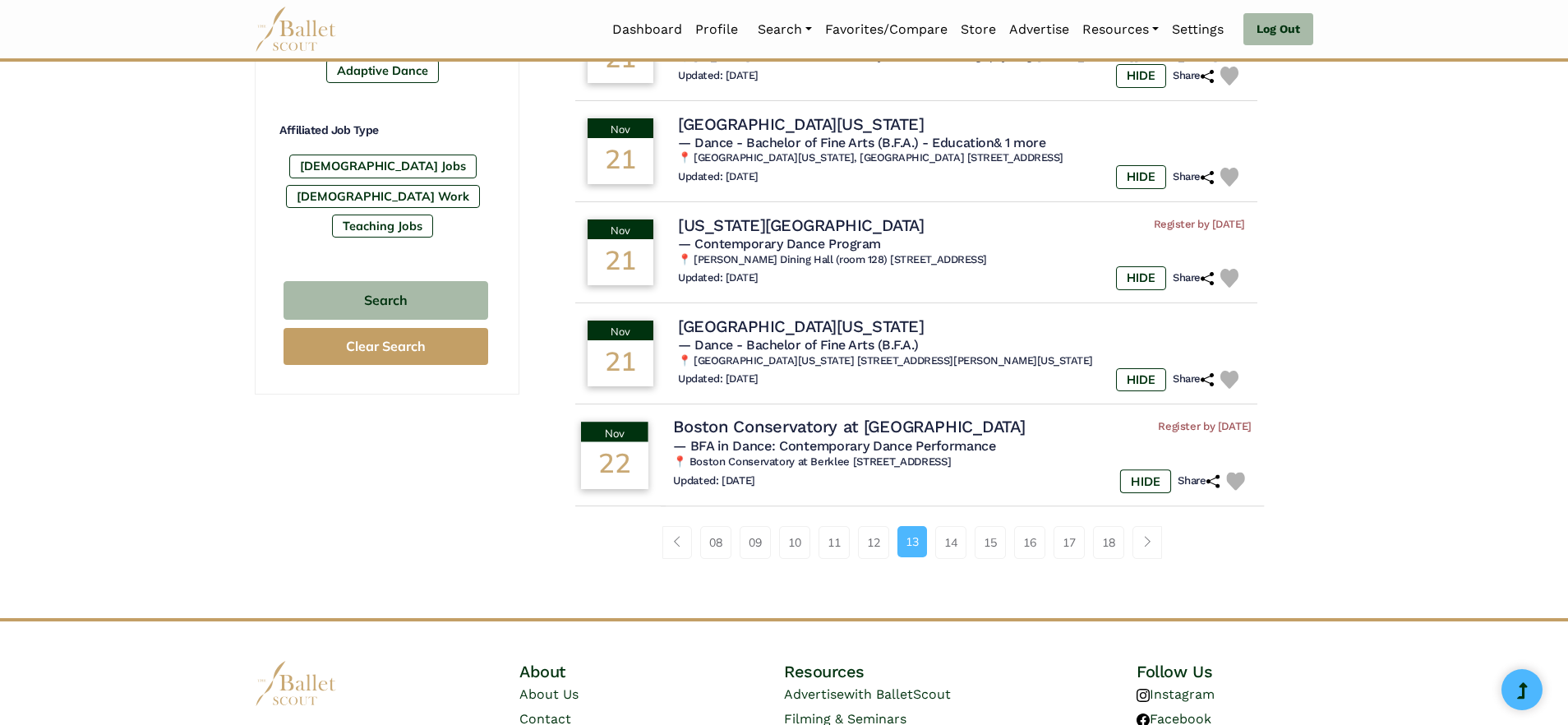
scroll to position [969, 0]
click at [950, 525] on link "14" at bounding box center [951, 541] width 31 height 33
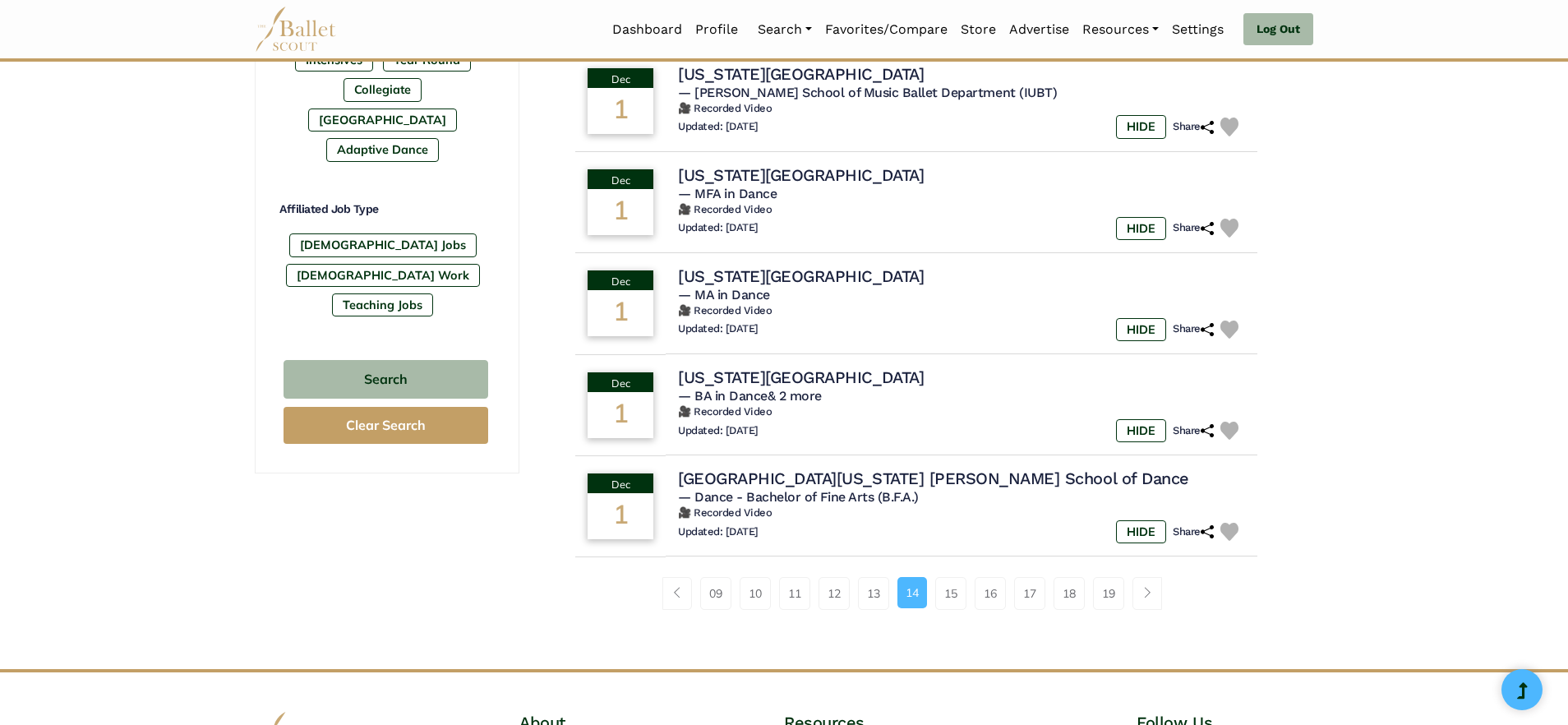
scroll to position [906, 0]
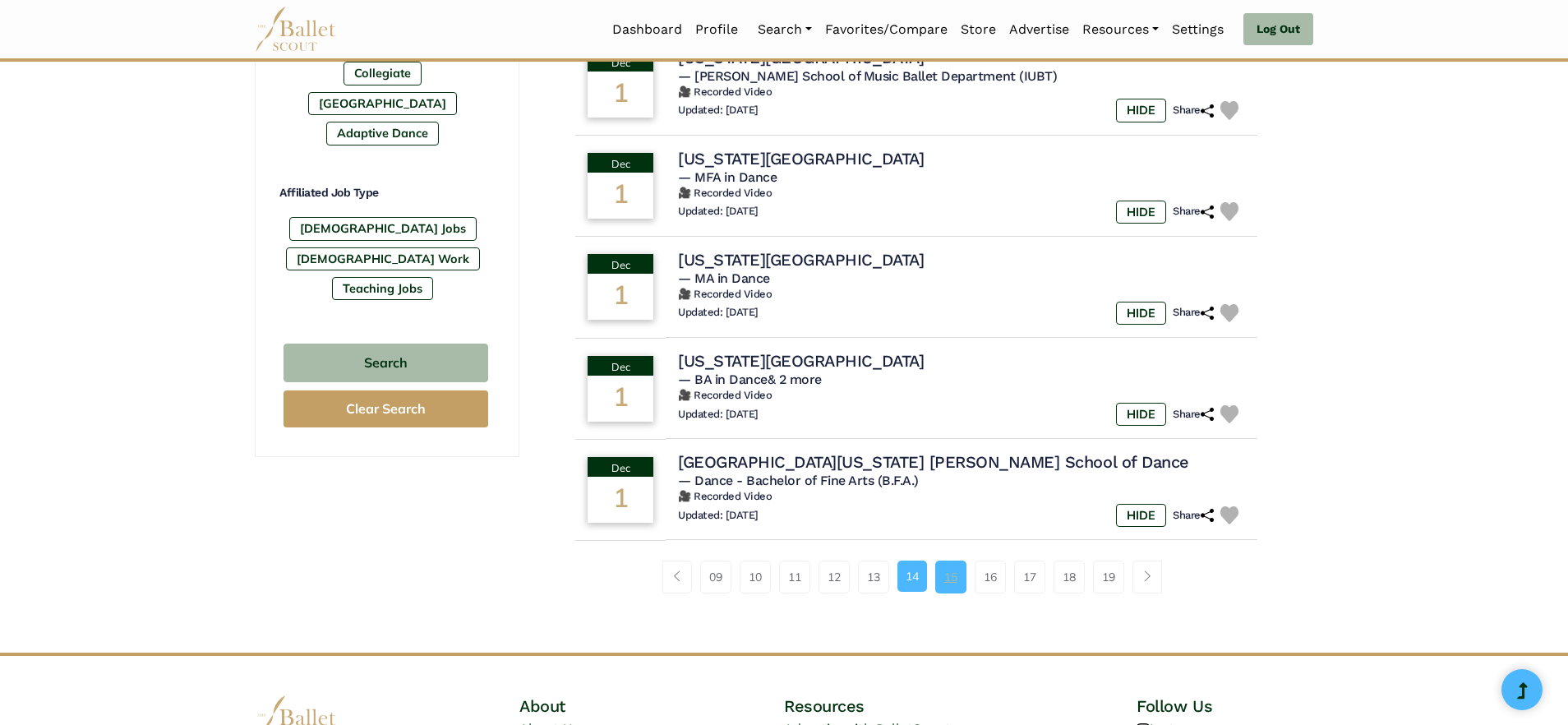
click at [955, 561] on link "15" at bounding box center [951, 577] width 31 height 33
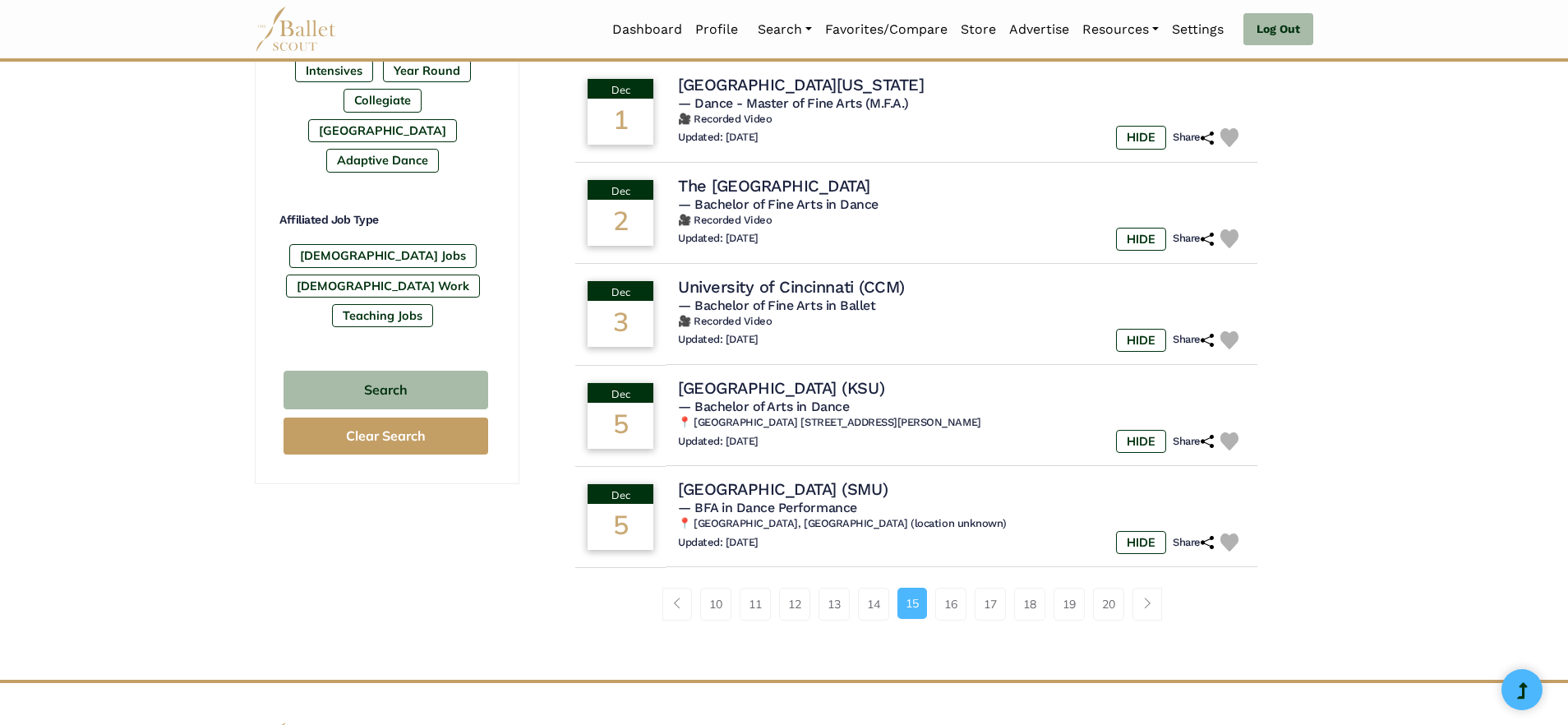
scroll to position [881, 0]
